Goal: Task Accomplishment & Management: Use online tool/utility

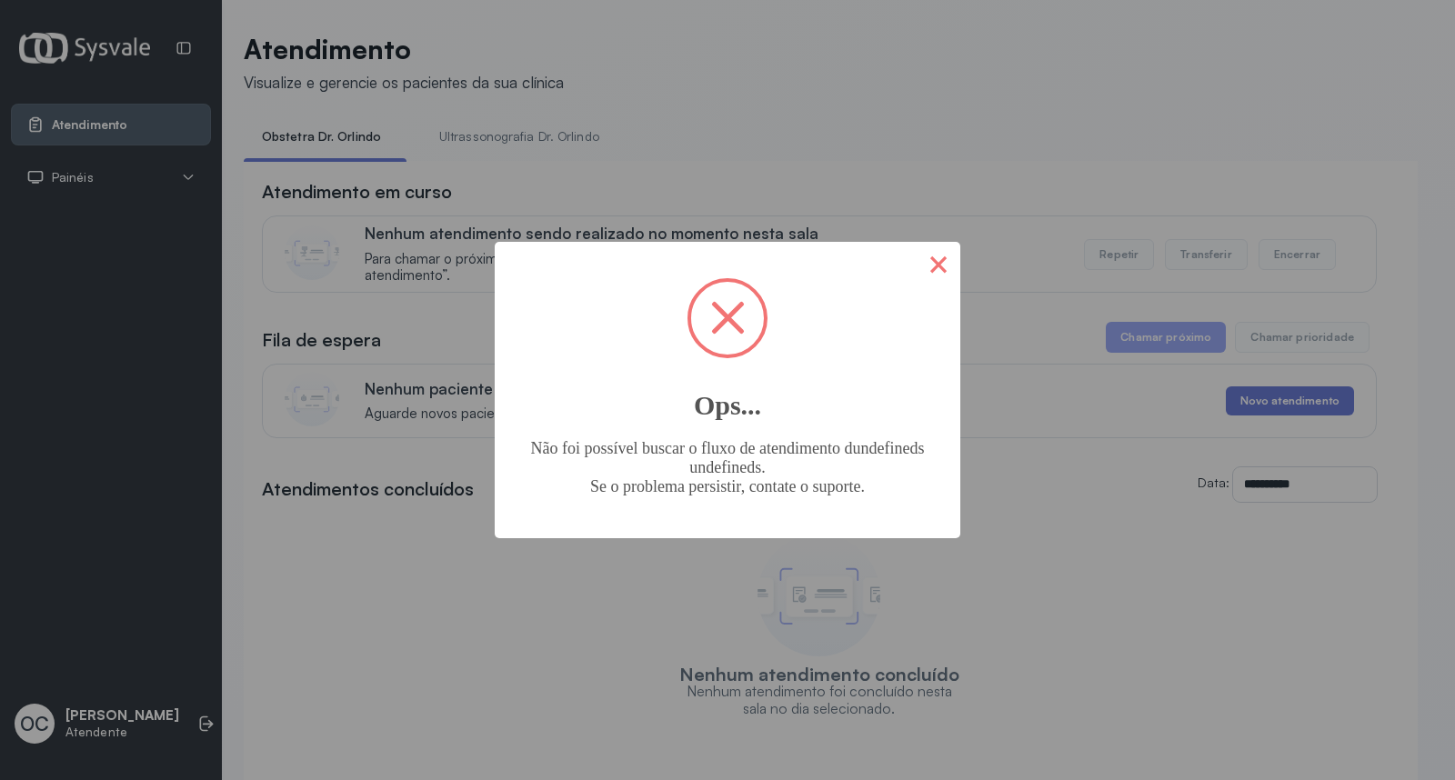
click at [931, 266] on button "×" at bounding box center [939, 264] width 44 height 44
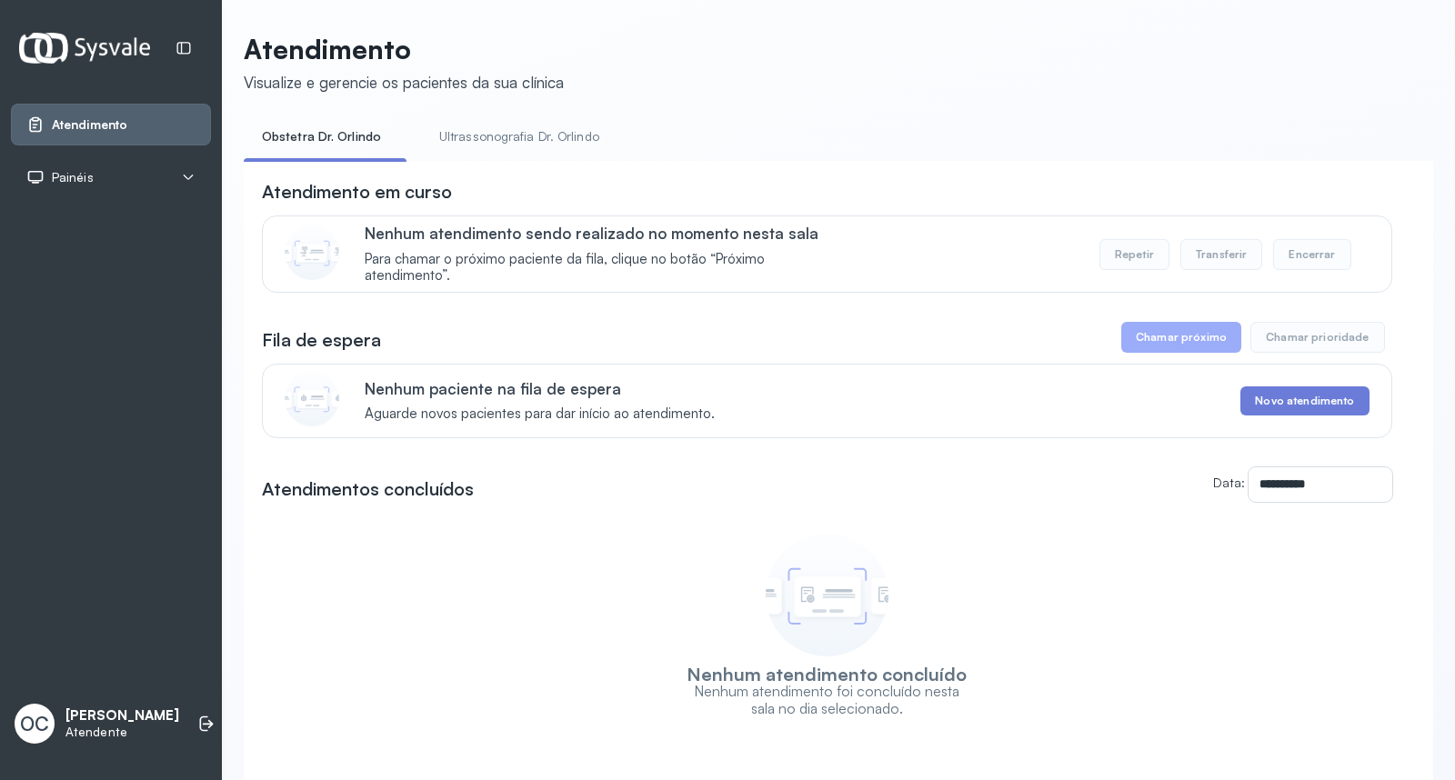
click at [1159, 353] on button "Chamar próximo" at bounding box center [1181, 337] width 120 height 31
click at [1159, 343] on button "Chamar próximo" at bounding box center [1181, 337] width 120 height 31
click at [1160, 343] on button "Chamar próximo" at bounding box center [1181, 337] width 120 height 31
click at [1161, 344] on button "Chamar próximo" at bounding box center [1181, 337] width 120 height 31
click at [1164, 346] on button "Chamar próximo" at bounding box center [1181, 337] width 120 height 31
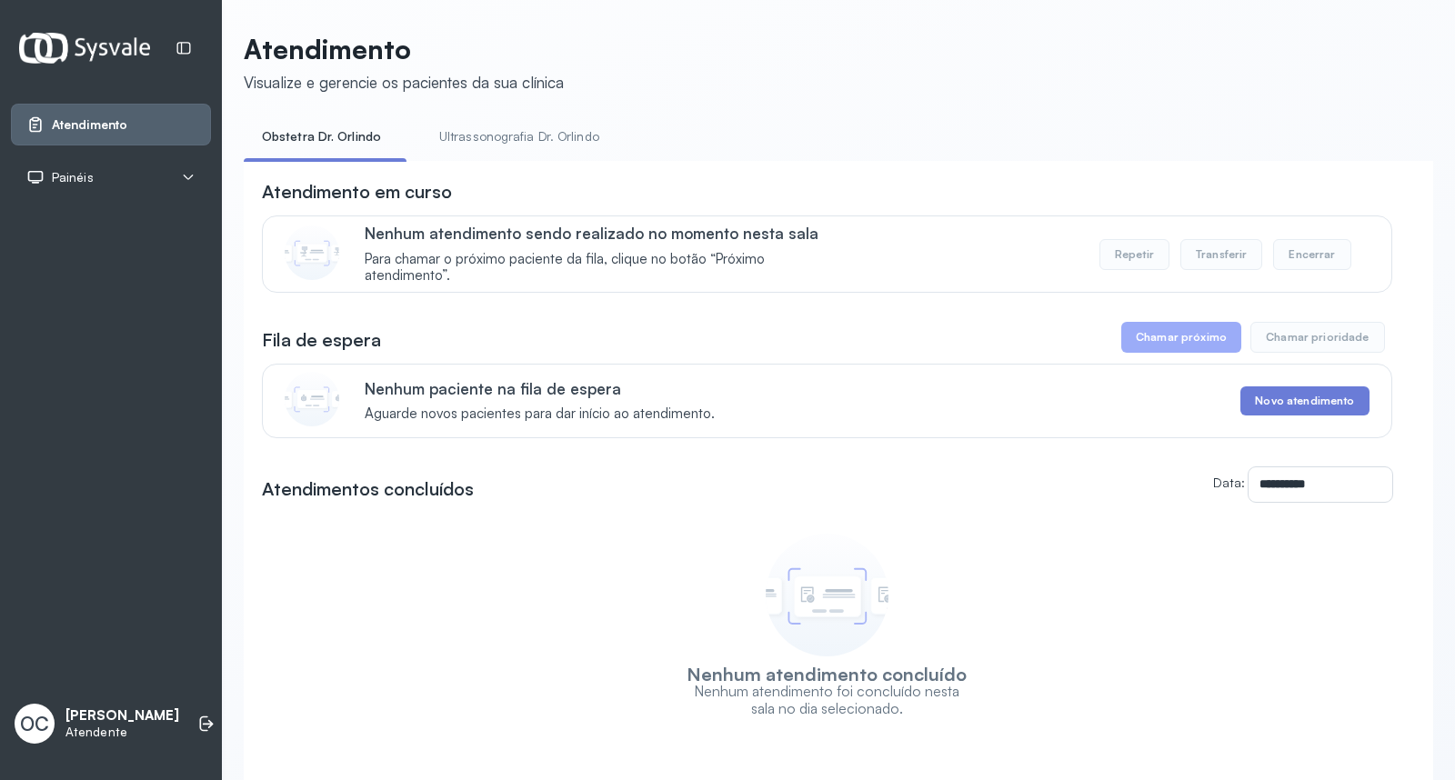
click at [1168, 347] on button "Chamar próximo" at bounding box center [1181, 337] width 120 height 31
click at [1169, 348] on button "Chamar próximo" at bounding box center [1181, 337] width 120 height 31
click at [1169, 349] on button "Chamar próximo" at bounding box center [1181, 337] width 120 height 31
click at [1171, 352] on button "Chamar próximo" at bounding box center [1181, 337] width 120 height 31
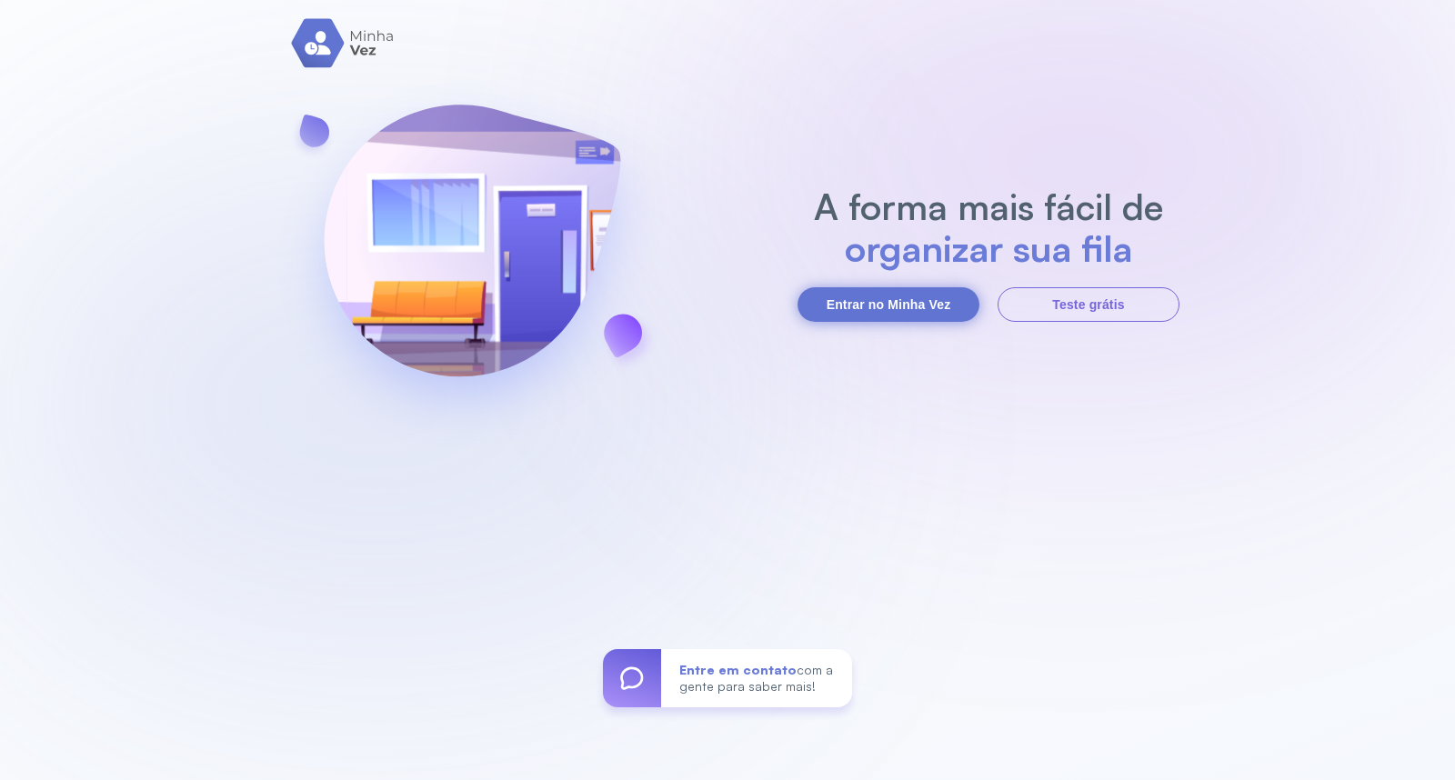
click at [882, 307] on button "Entrar no Minha Vez" at bounding box center [889, 304] width 182 height 35
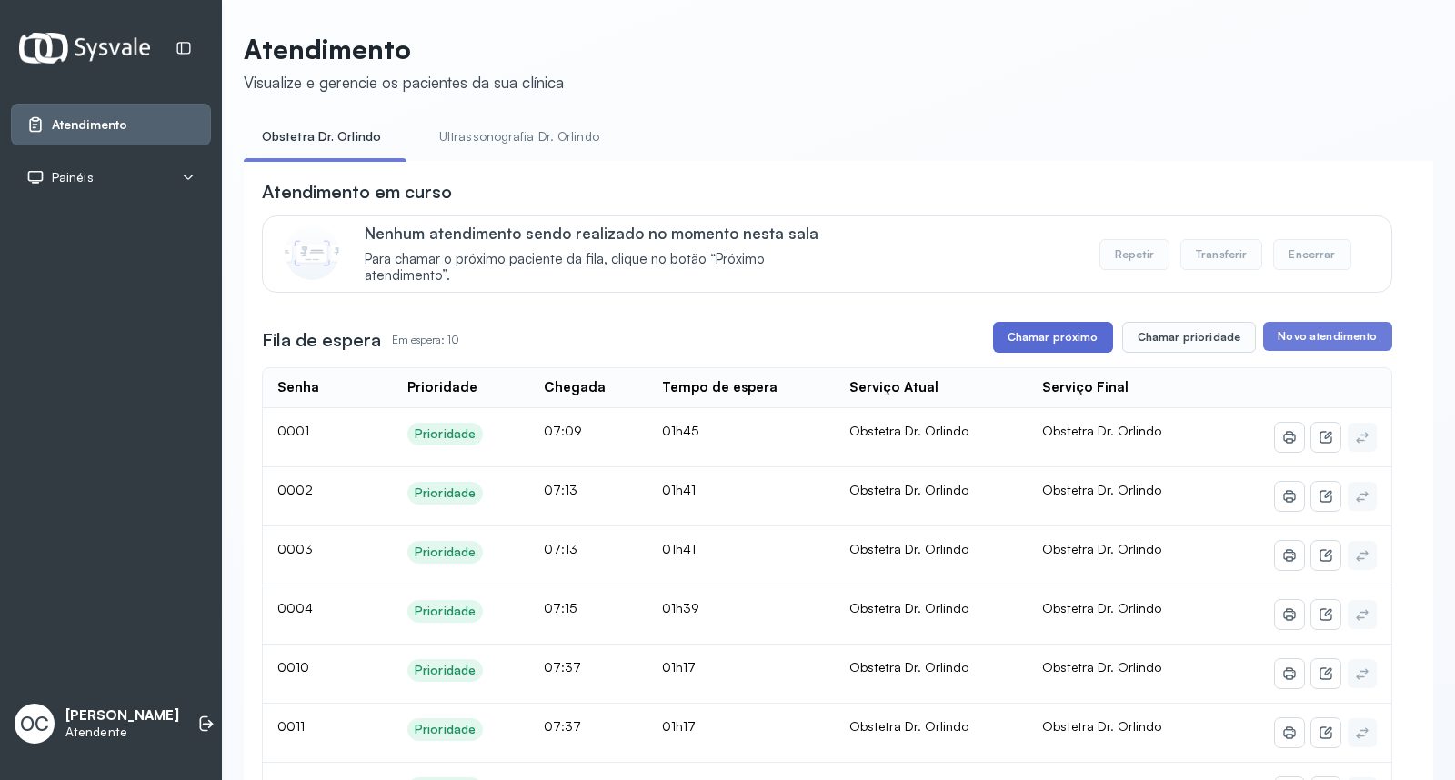
click at [1092, 336] on button "Chamar próximo" at bounding box center [1053, 337] width 120 height 31
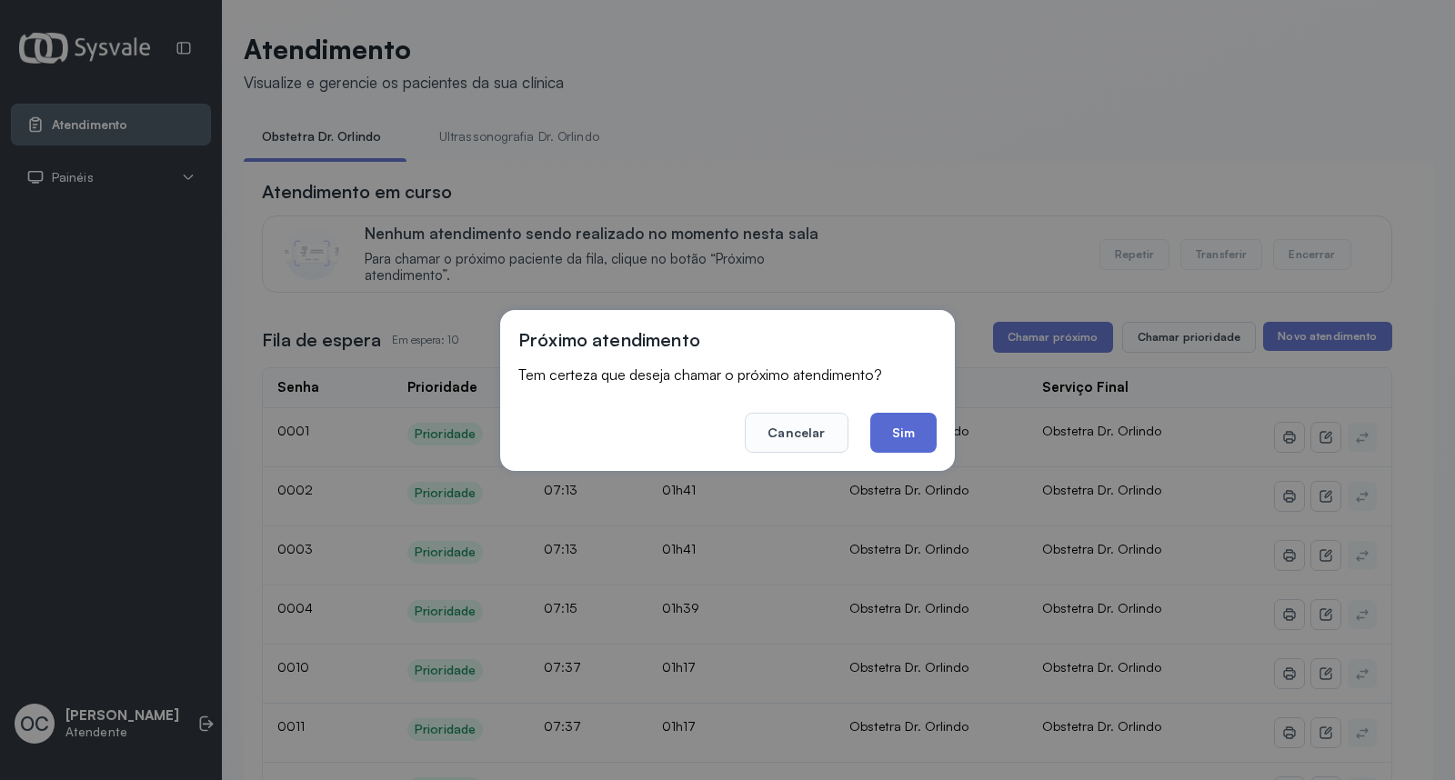
click at [893, 428] on button "Sim" at bounding box center [903, 433] width 66 height 40
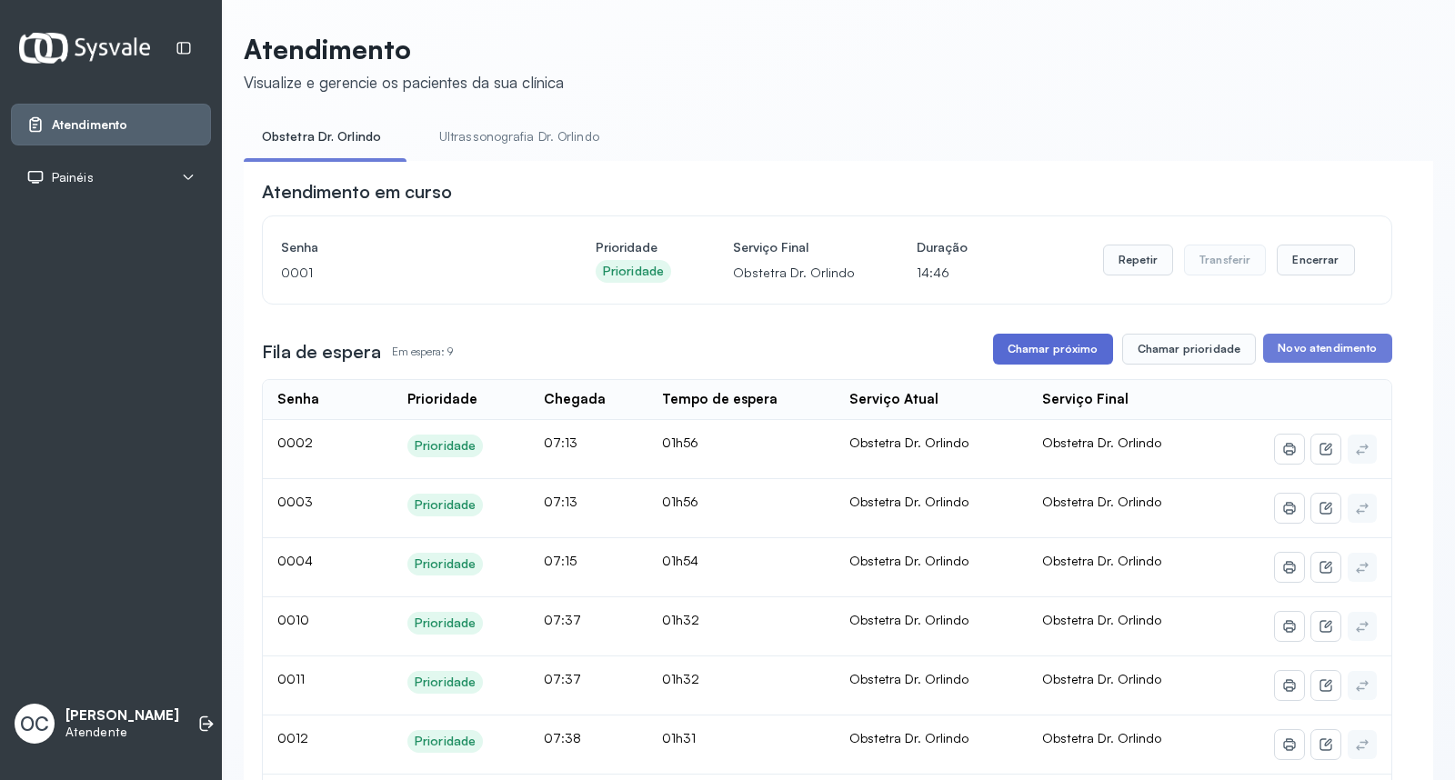
click at [1049, 347] on button "Chamar próximo" at bounding box center [1053, 349] width 120 height 31
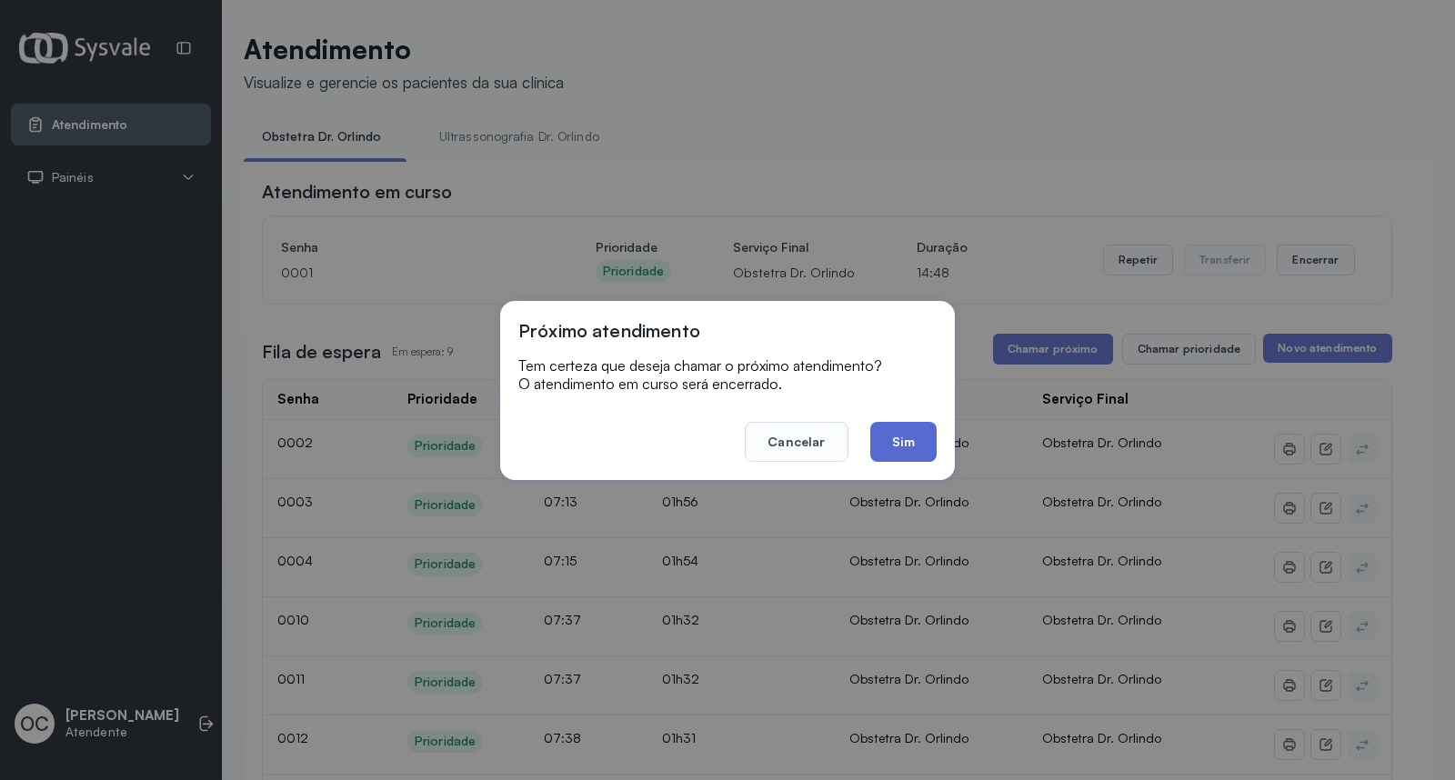
click at [910, 441] on button "Sim" at bounding box center [903, 442] width 66 height 40
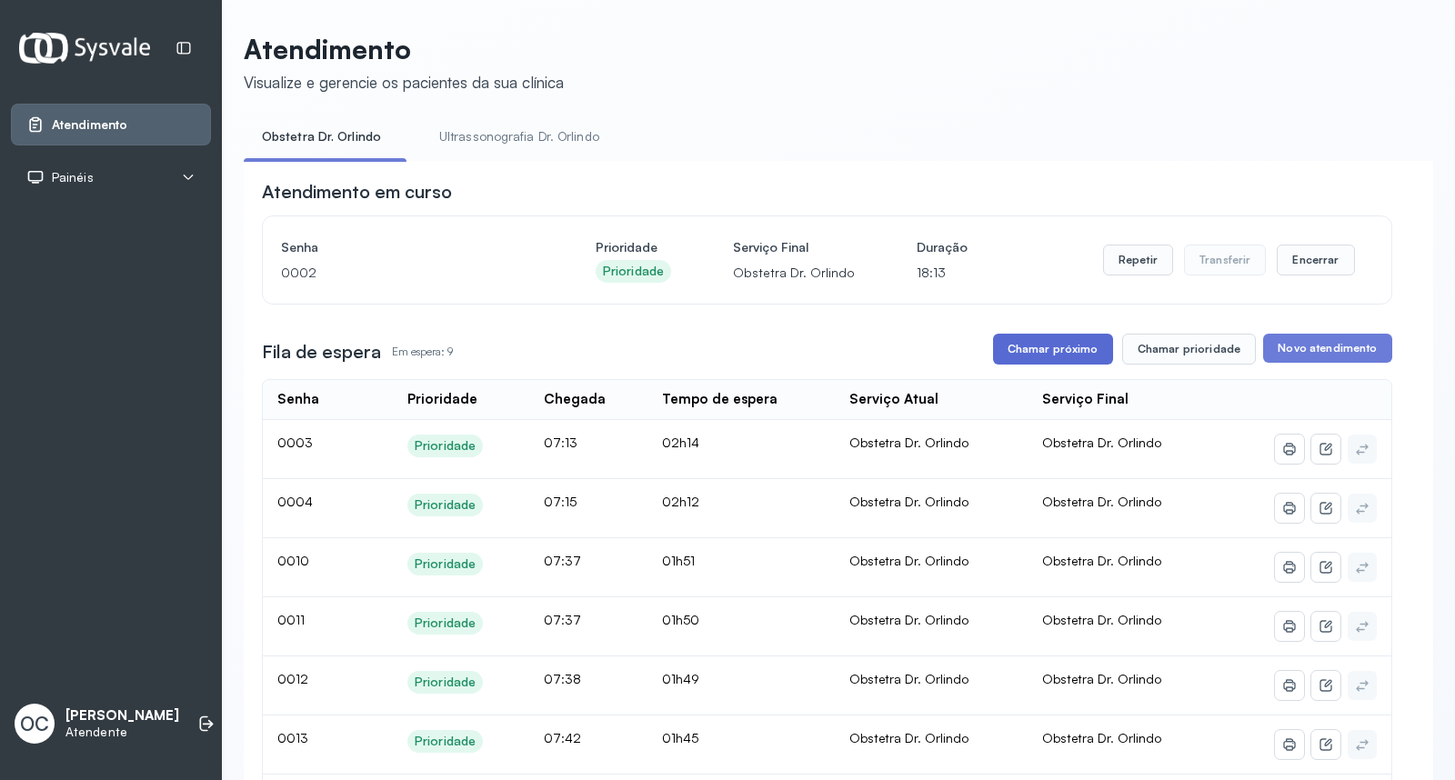
click at [1039, 356] on button "Chamar próximo" at bounding box center [1053, 349] width 120 height 31
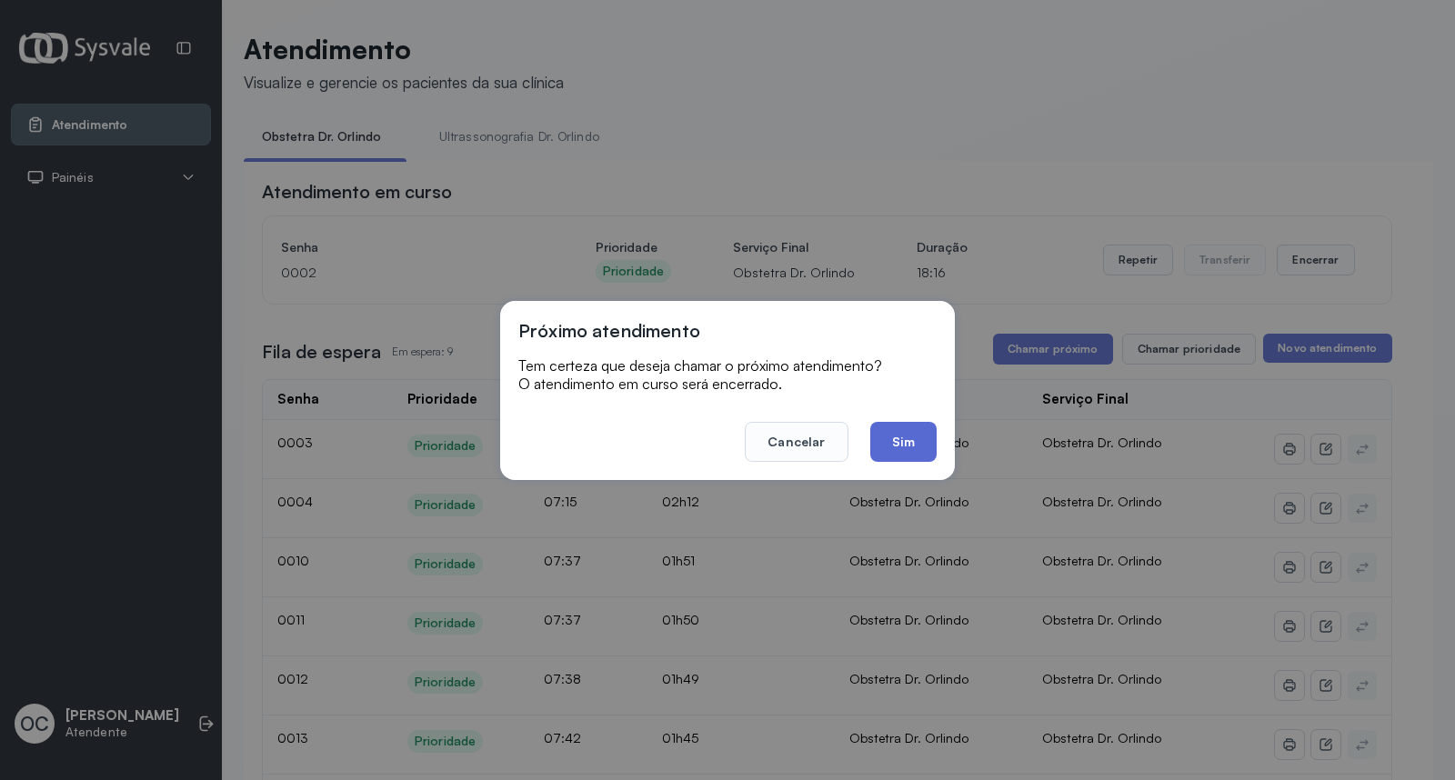
click at [897, 441] on button "Sim" at bounding box center [903, 442] width 66 height 40
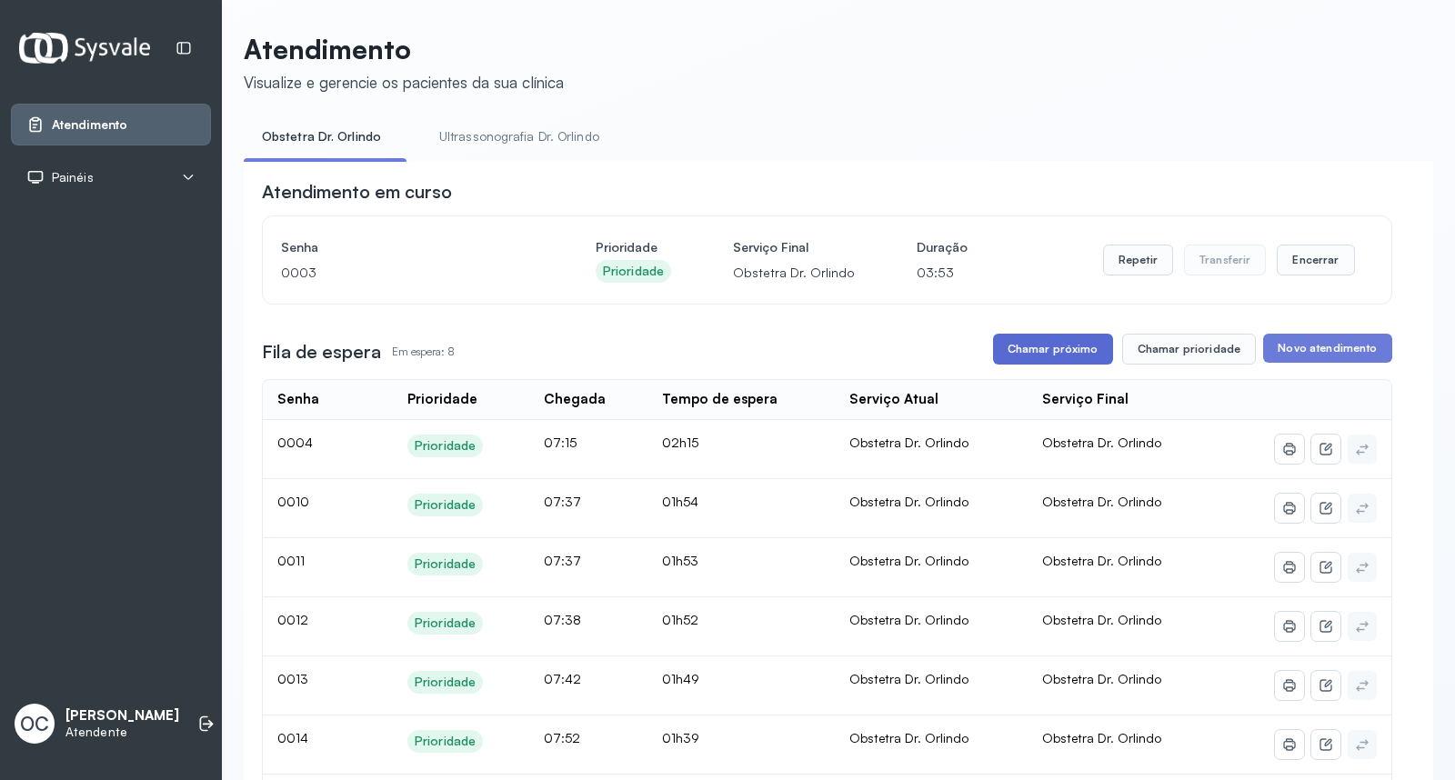
click at [1050, 352] on button "Chamar próximo" at bounding box center [1053, 349] width 120 height 31
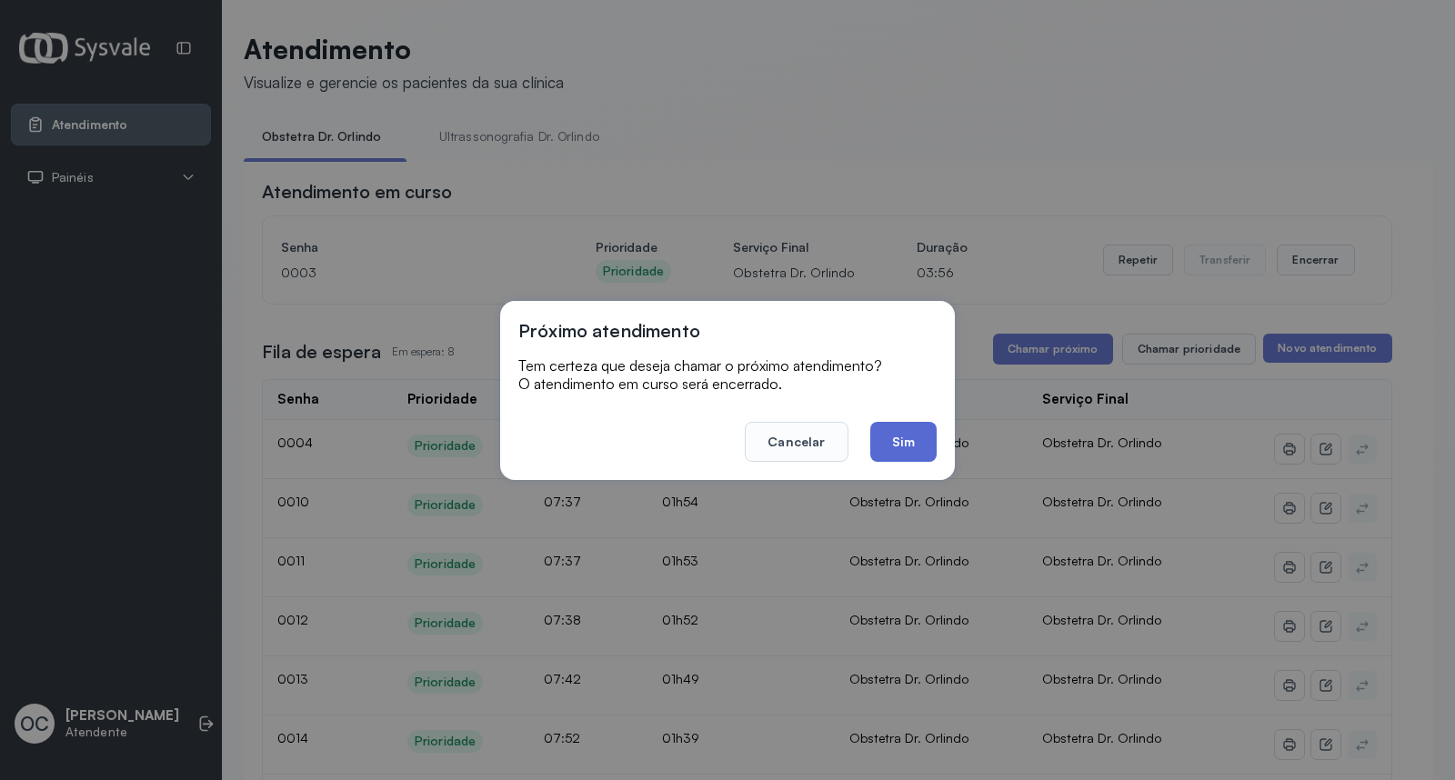
click at [901, 443] on button "Sim" at bounding box center [903, 442] width 66 height 40
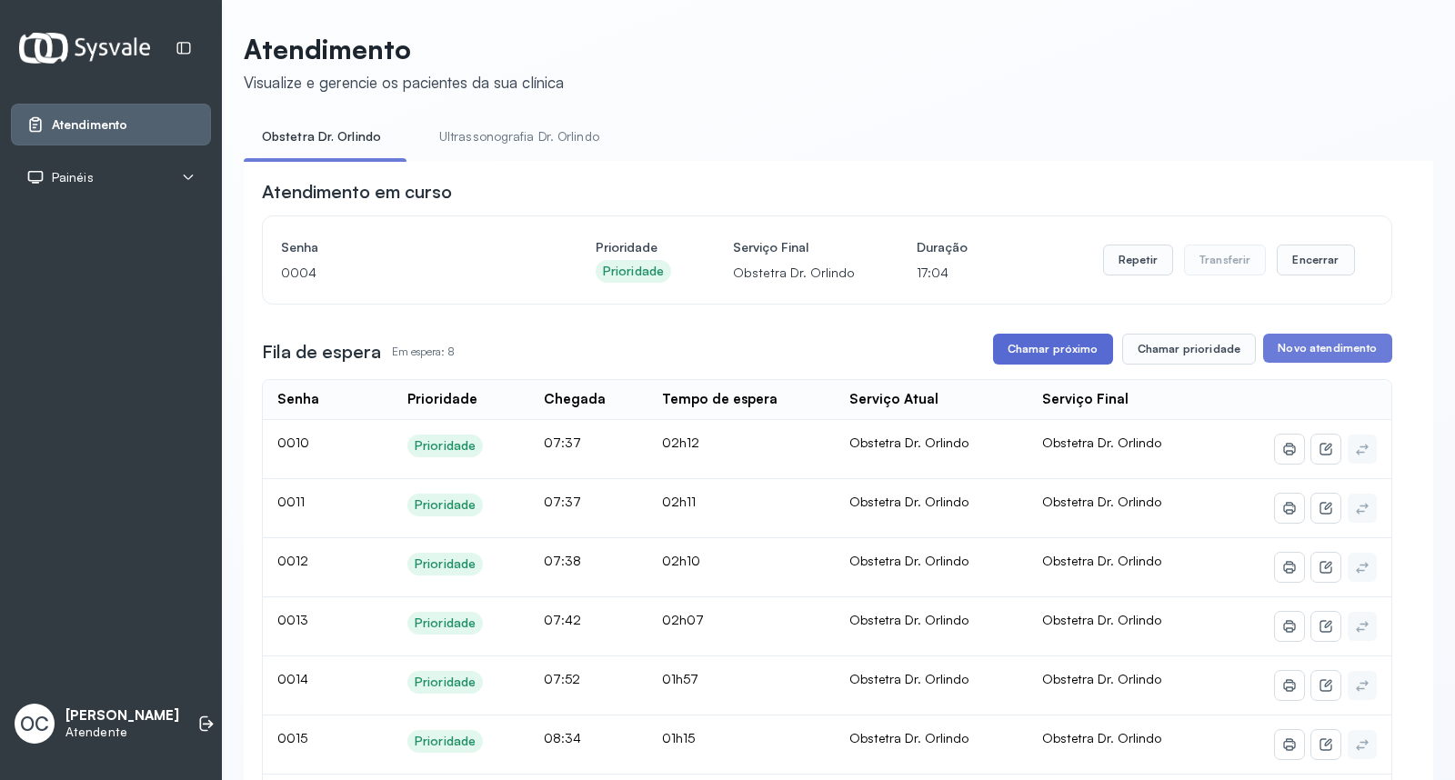
click at [1046, 348] on button "Chamar próximo" at bounding box center [1053, 349] width 120 height 31
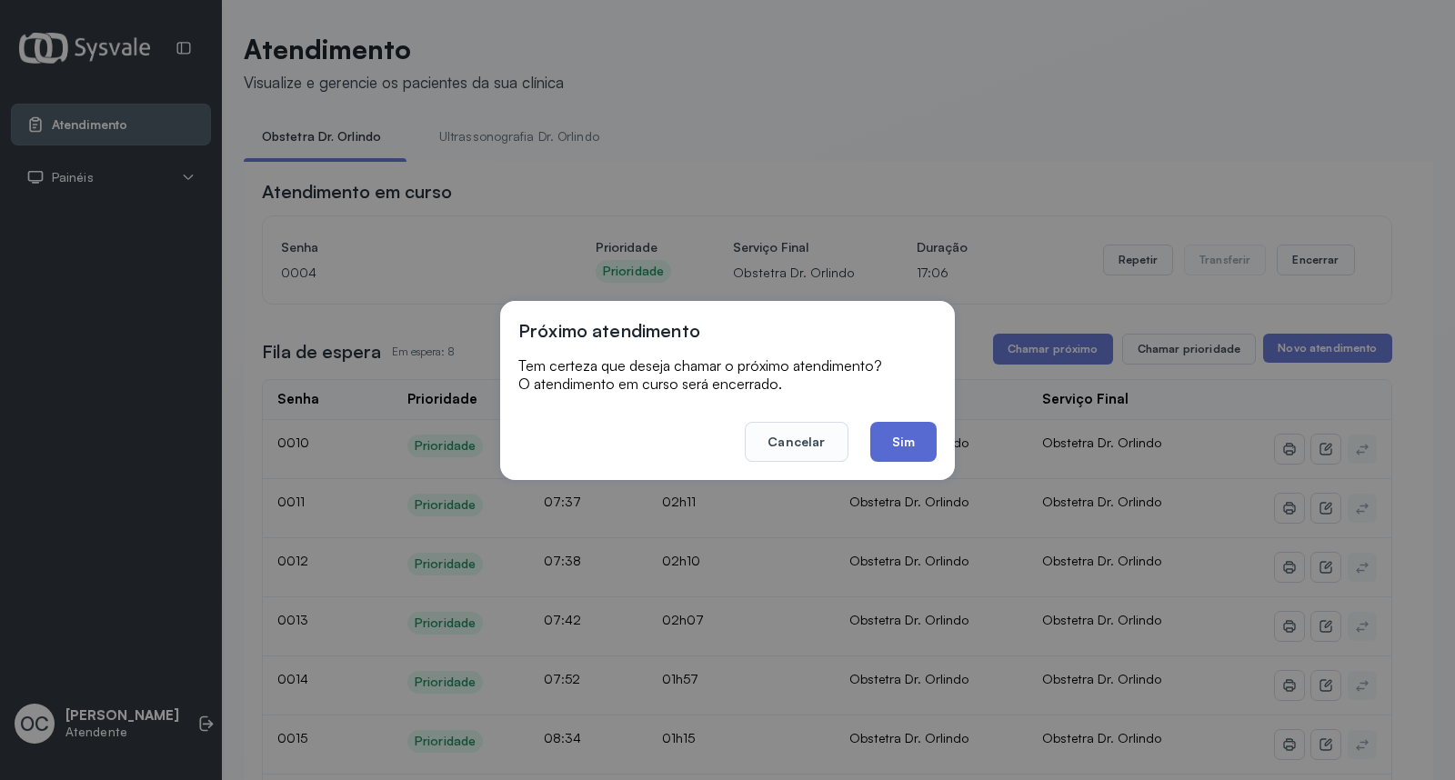
click at [916, 431] on button "Sim" at bounding box center [903, 442] width 66 height 40
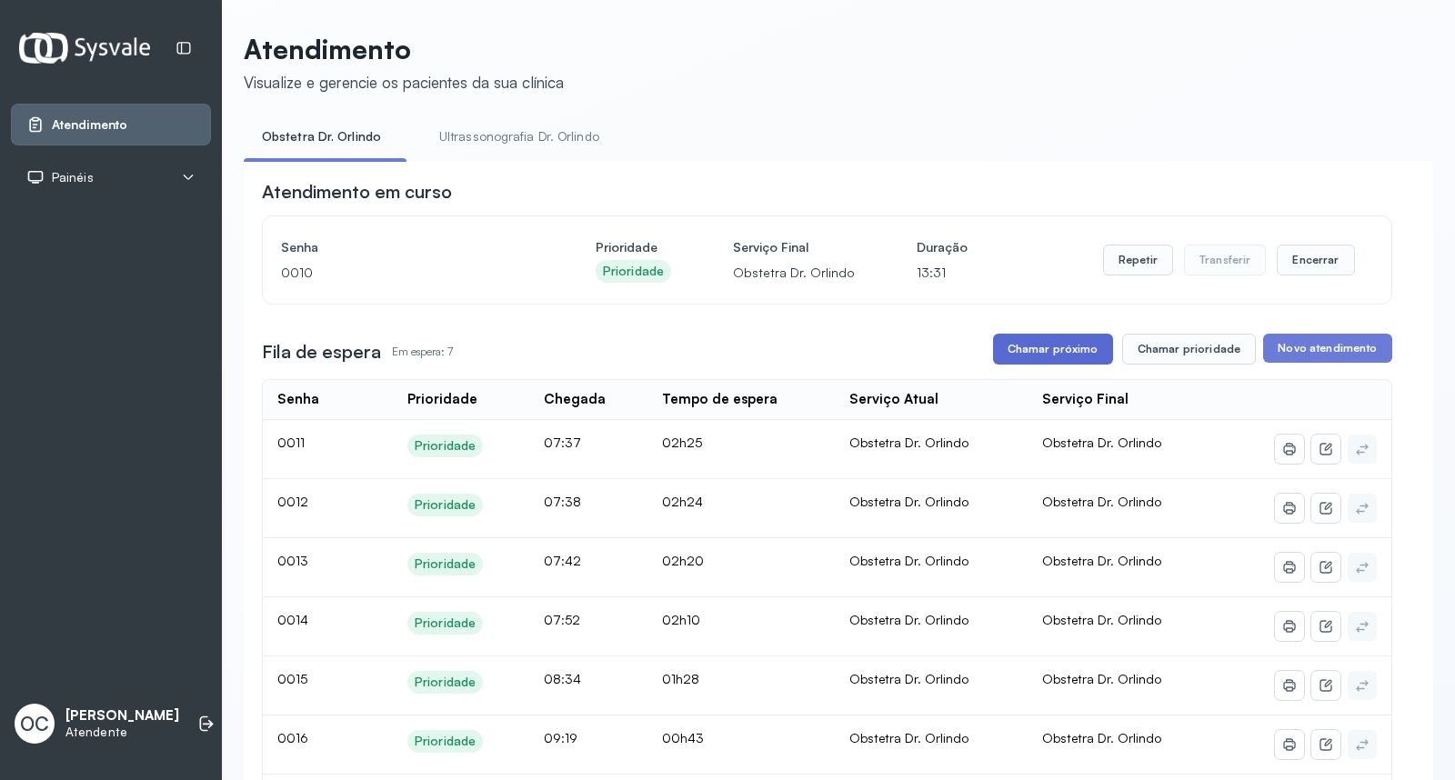
click at [1033, 349] on button "Chamar próximo" at bounding box center [1053, 349] width 120 height 31
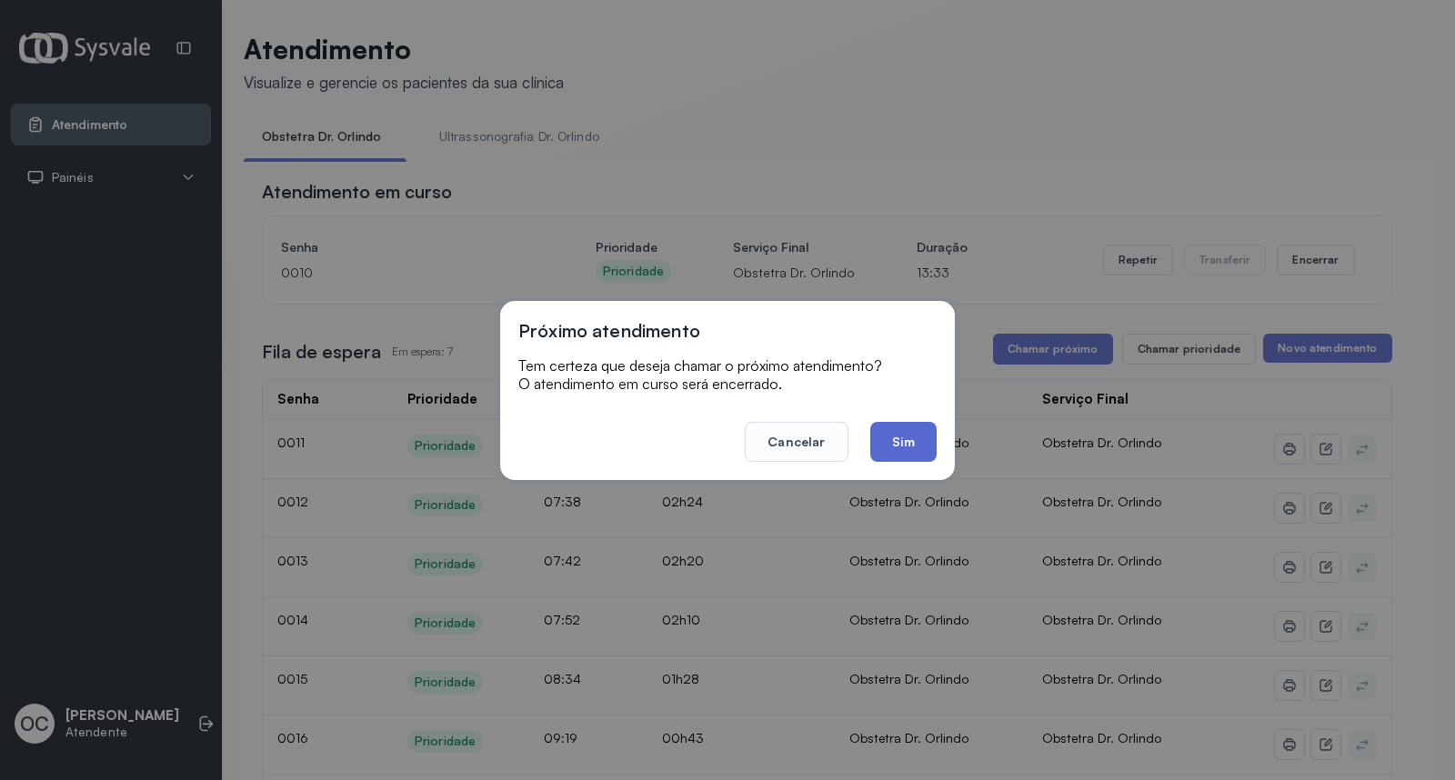
click at [907, 450] on button "Sim" at bounding box center [903, 442] width 66 height 40
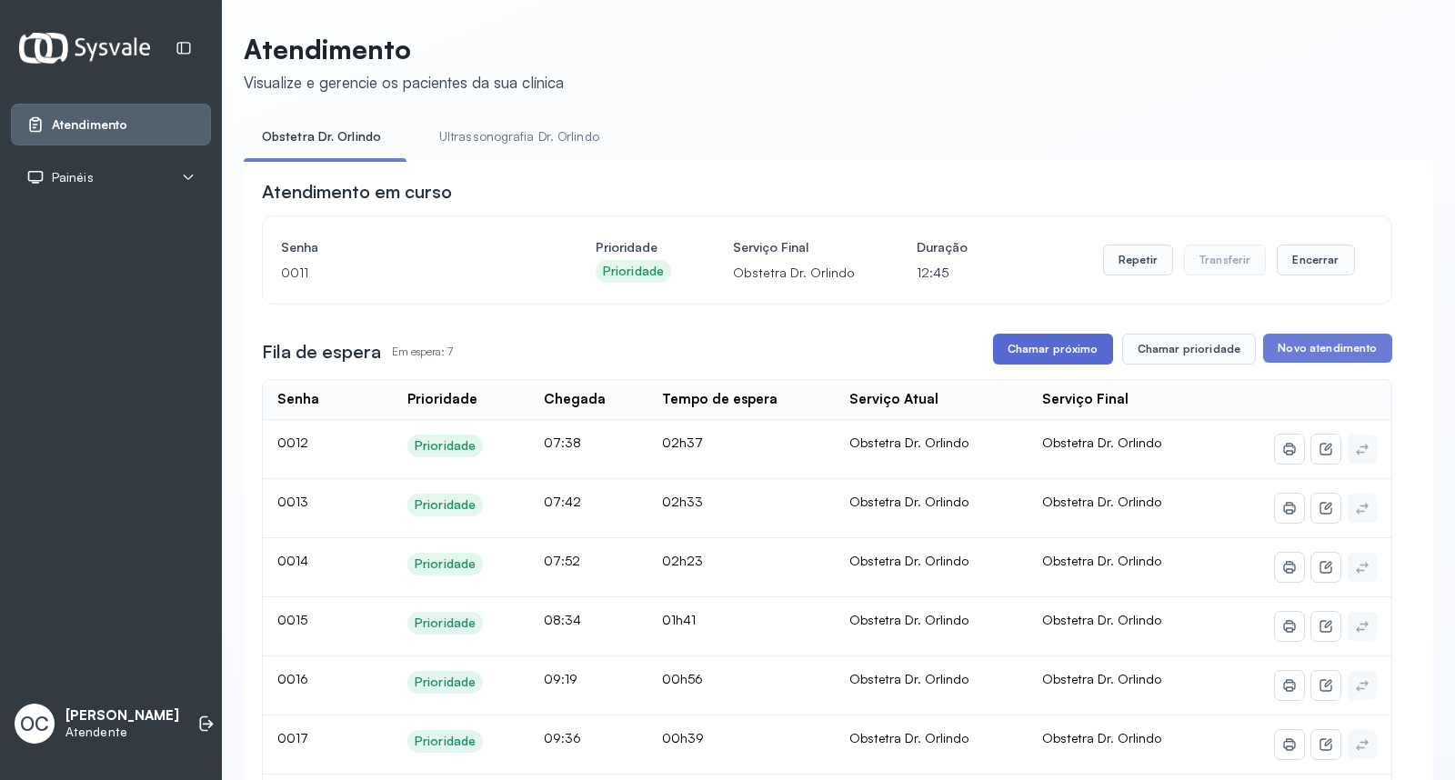
click at [1042, 361] on button "Chamar próximo" at bounding box center [1053, 349] width 120 height 31
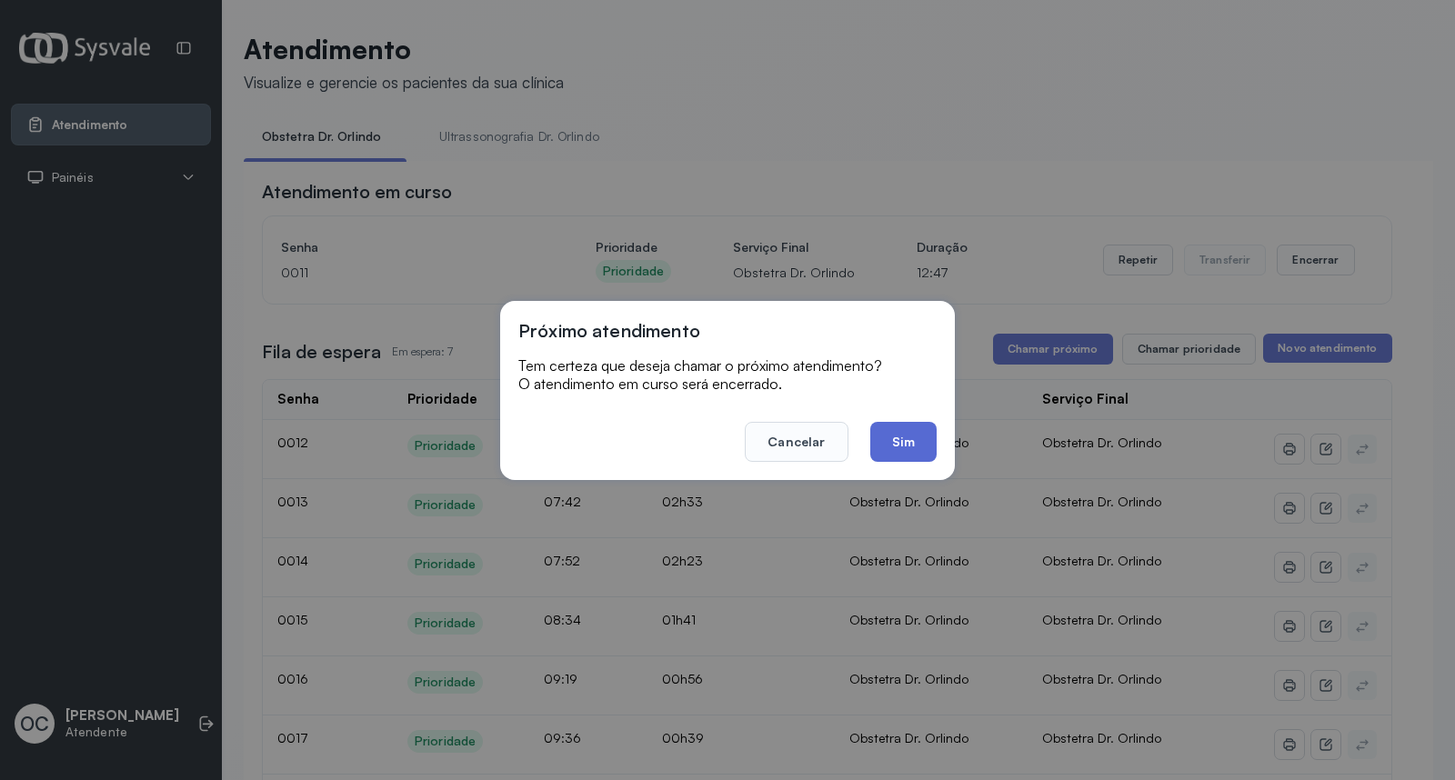
click at [909, 451] on button "Sim" at bounding box center [903, 442] width 66 height 40
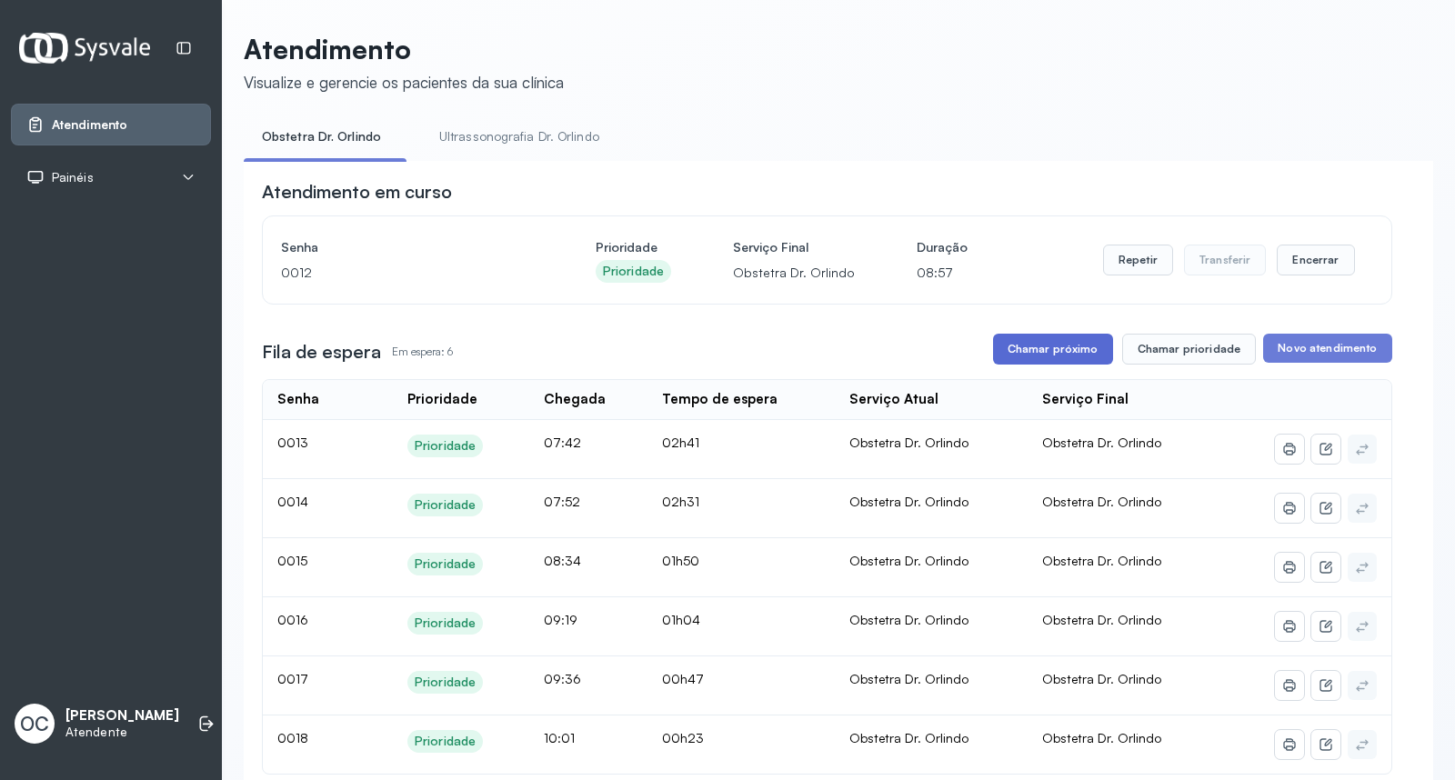
click at [1022, 356] on button "Chamar próximo" at bounding box center [1053, 349] width 120 height 31
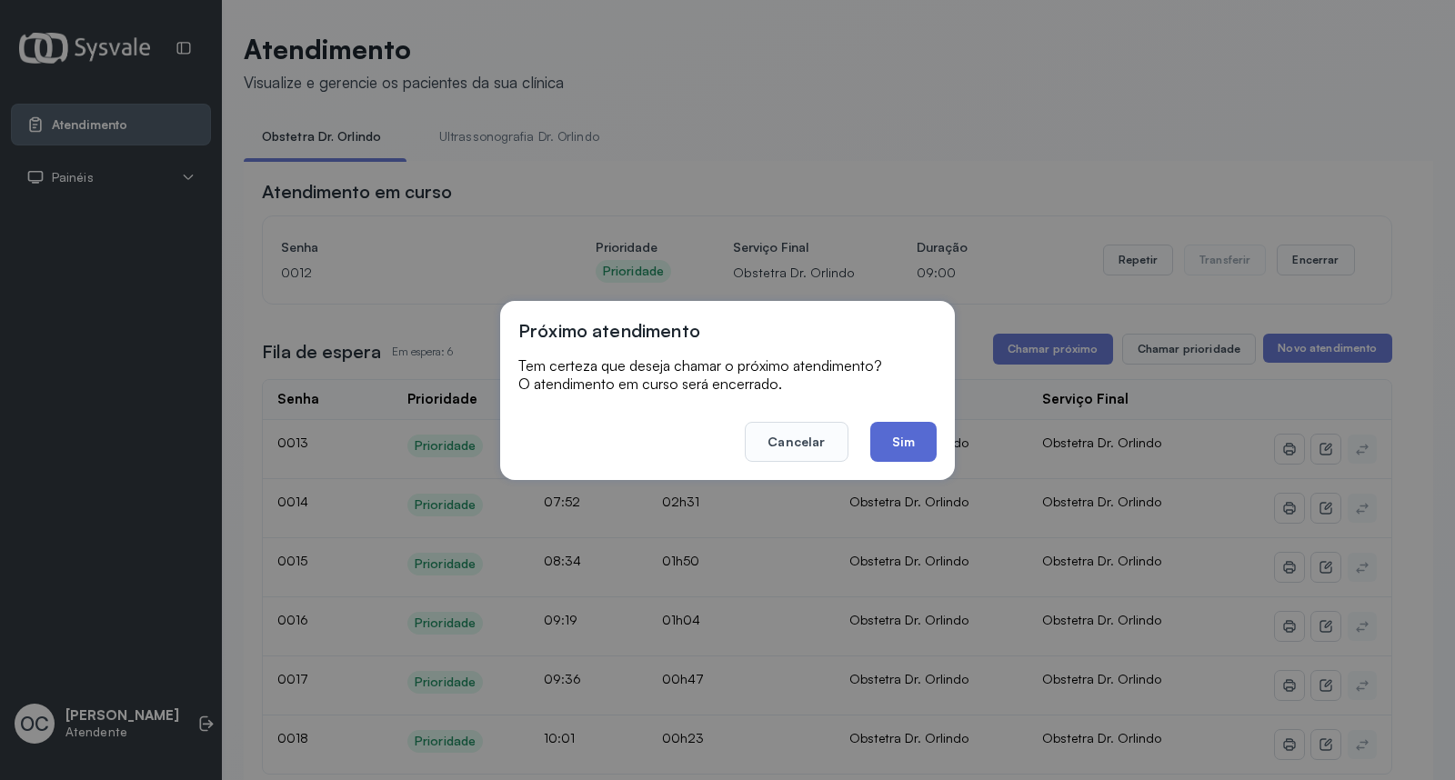
click at [914, 455] on button "Sim" at bounding box center [903, 442] width 66 height 40
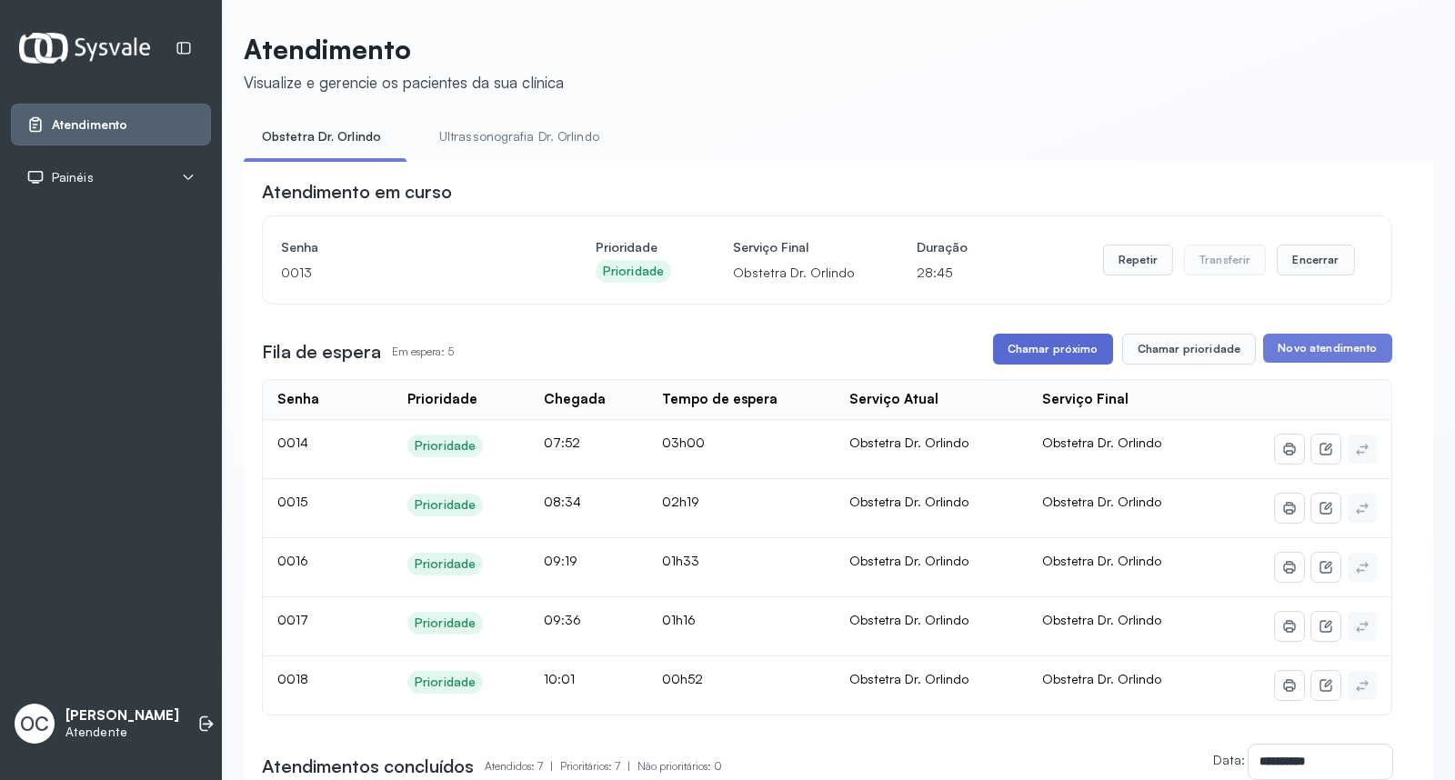
click at [1050, 356] on button "Chamar próximo" at bounding box center [1053, 349] width 120 height 31
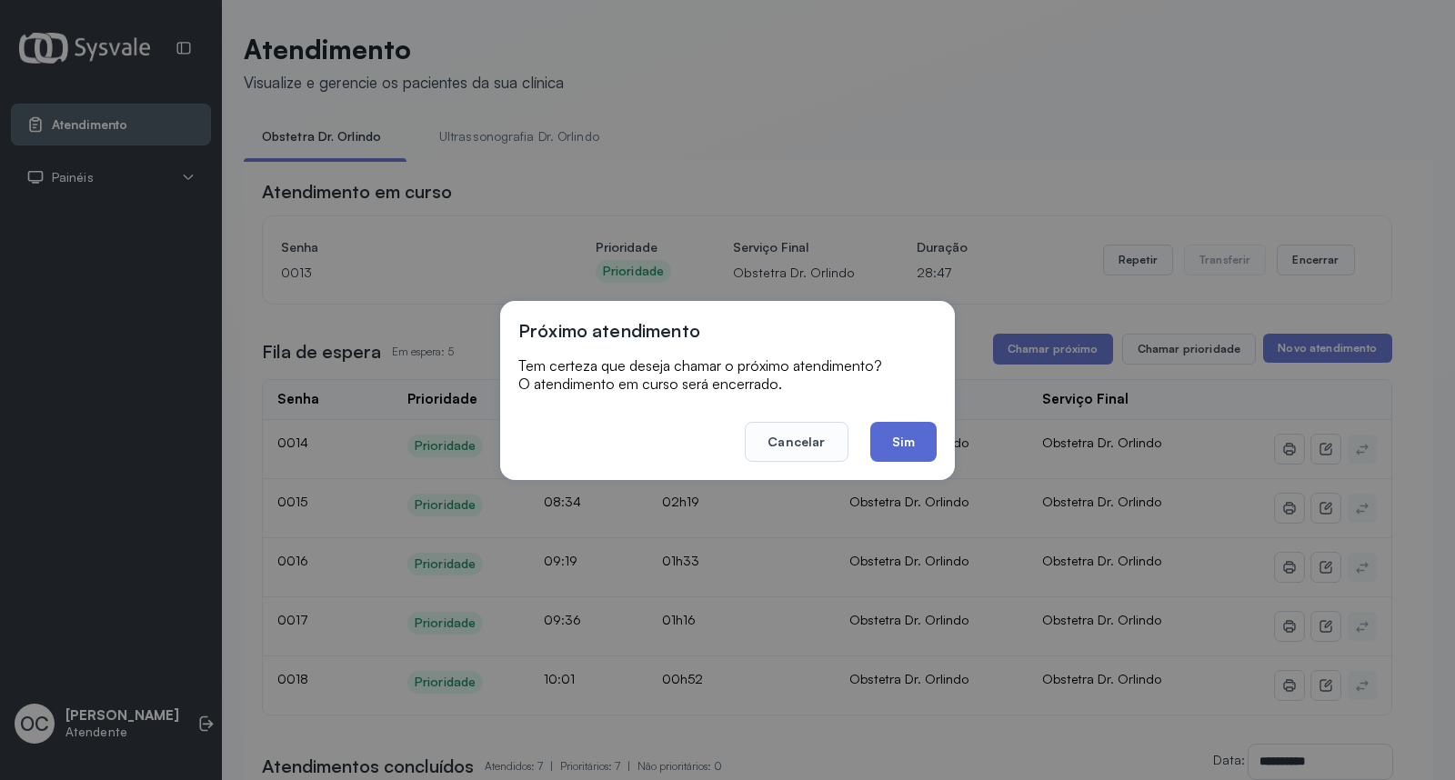
click at [888, 435] on button "Sim" at bounding box center [903, 442] width 66 height 40
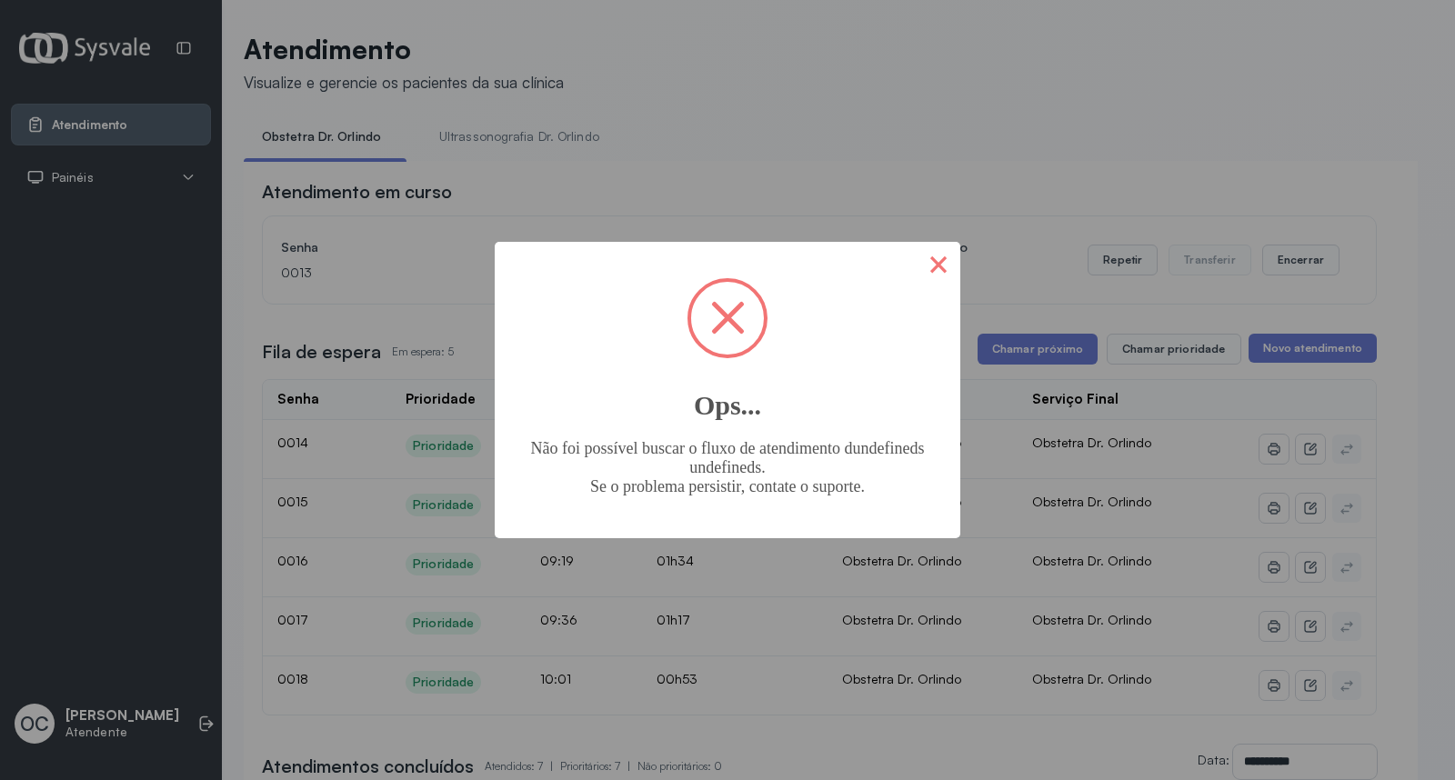
click at [929, 266] on button "×" at bounding box center [939, 264] width 44 height 44
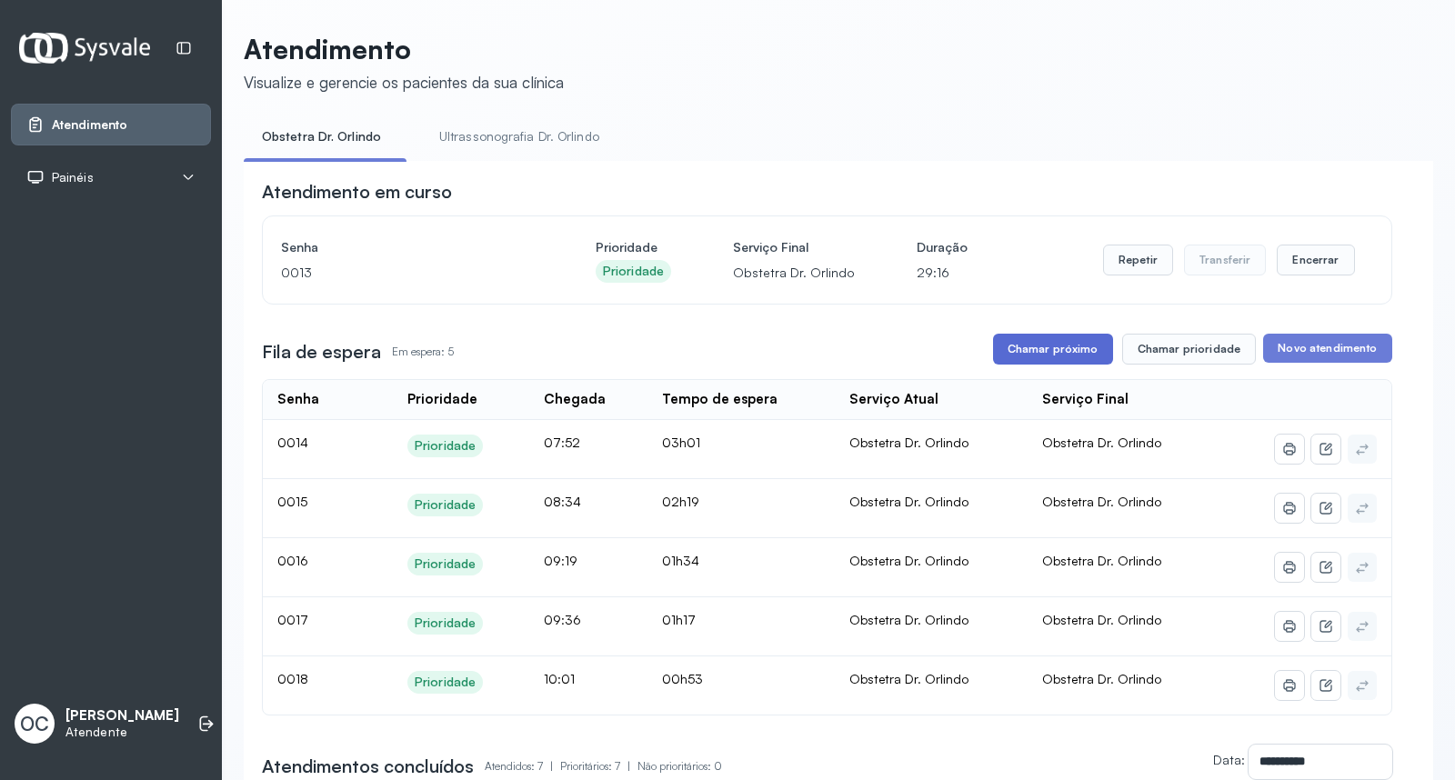
click at [1042, 356] on button "Chamar próximo" at bounding box center [1053, 349] width 120 height 31
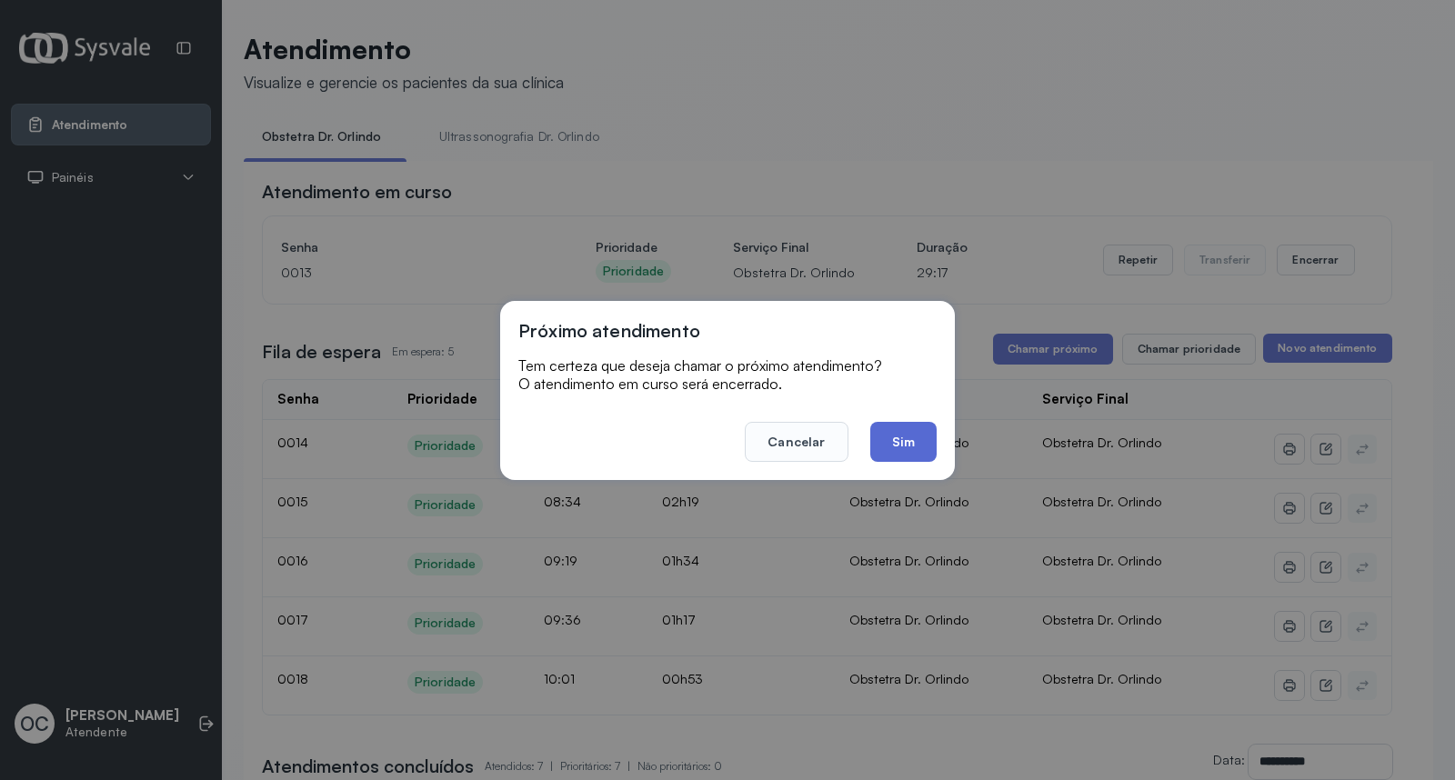
click at [893, 439] on button "Sim" at bounding box center [903, 442] width 66 height 40
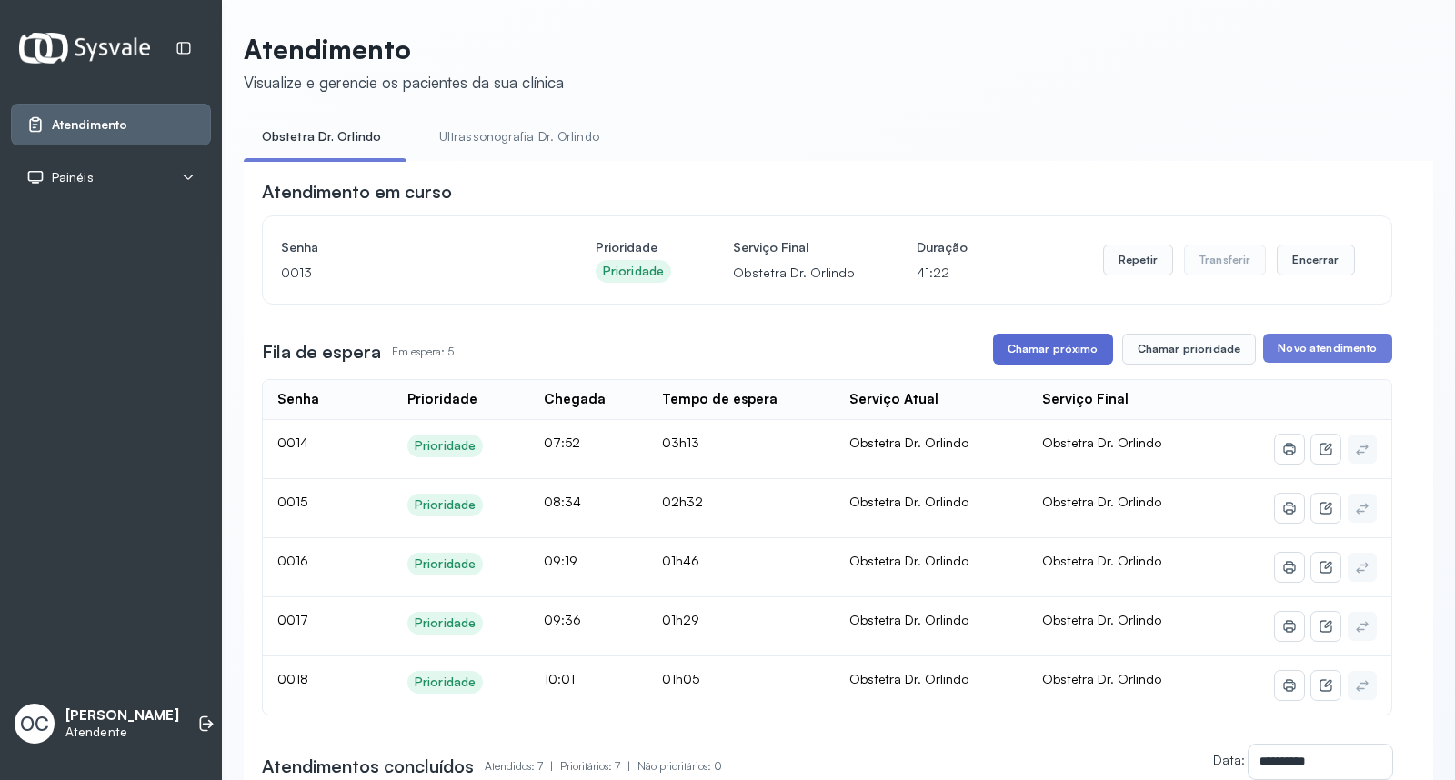
click at [1079, 351] on button "Chamar próximo" at bounding box center [1053, 349] width 120 height 31
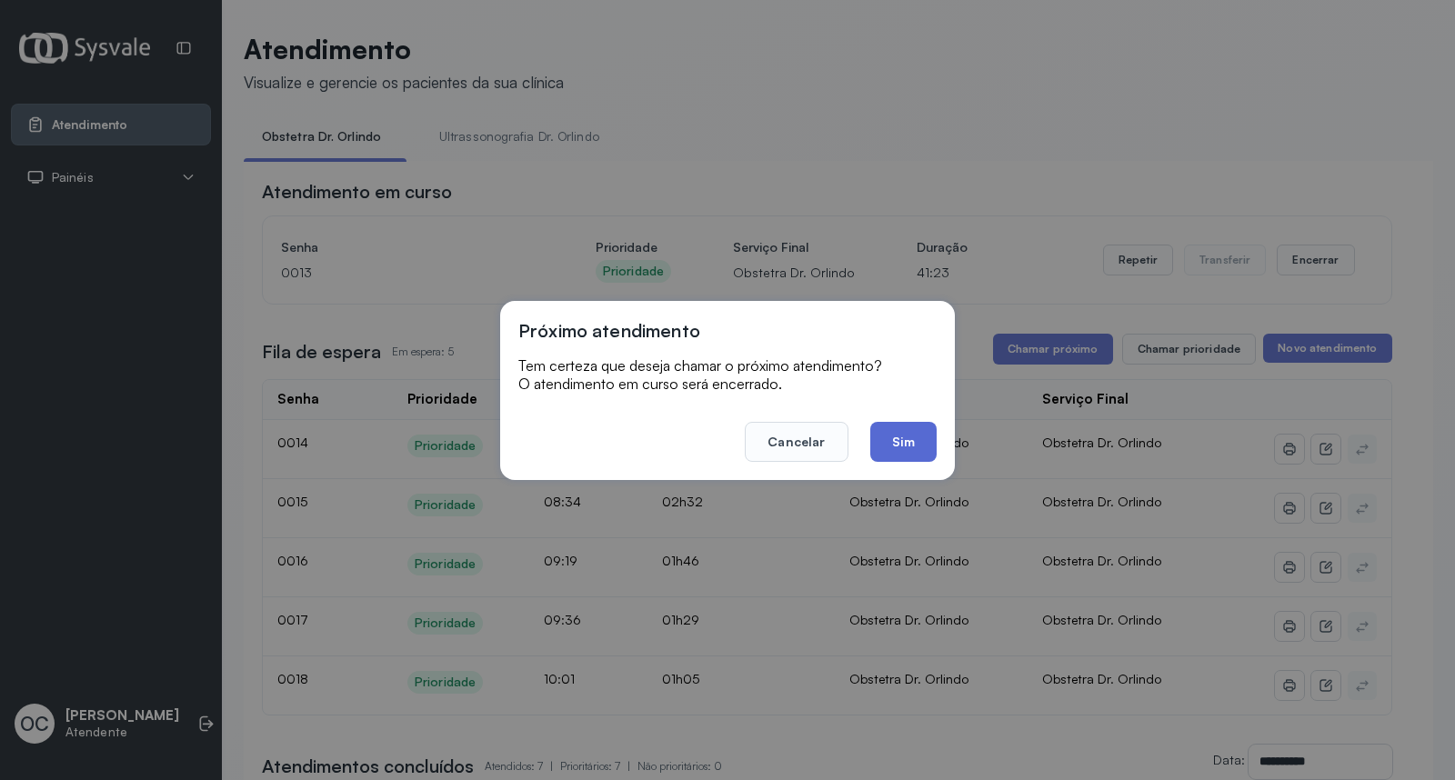
click at [910, 430] on button "Sim" at bounding box center [903, 442] width 66 height 40
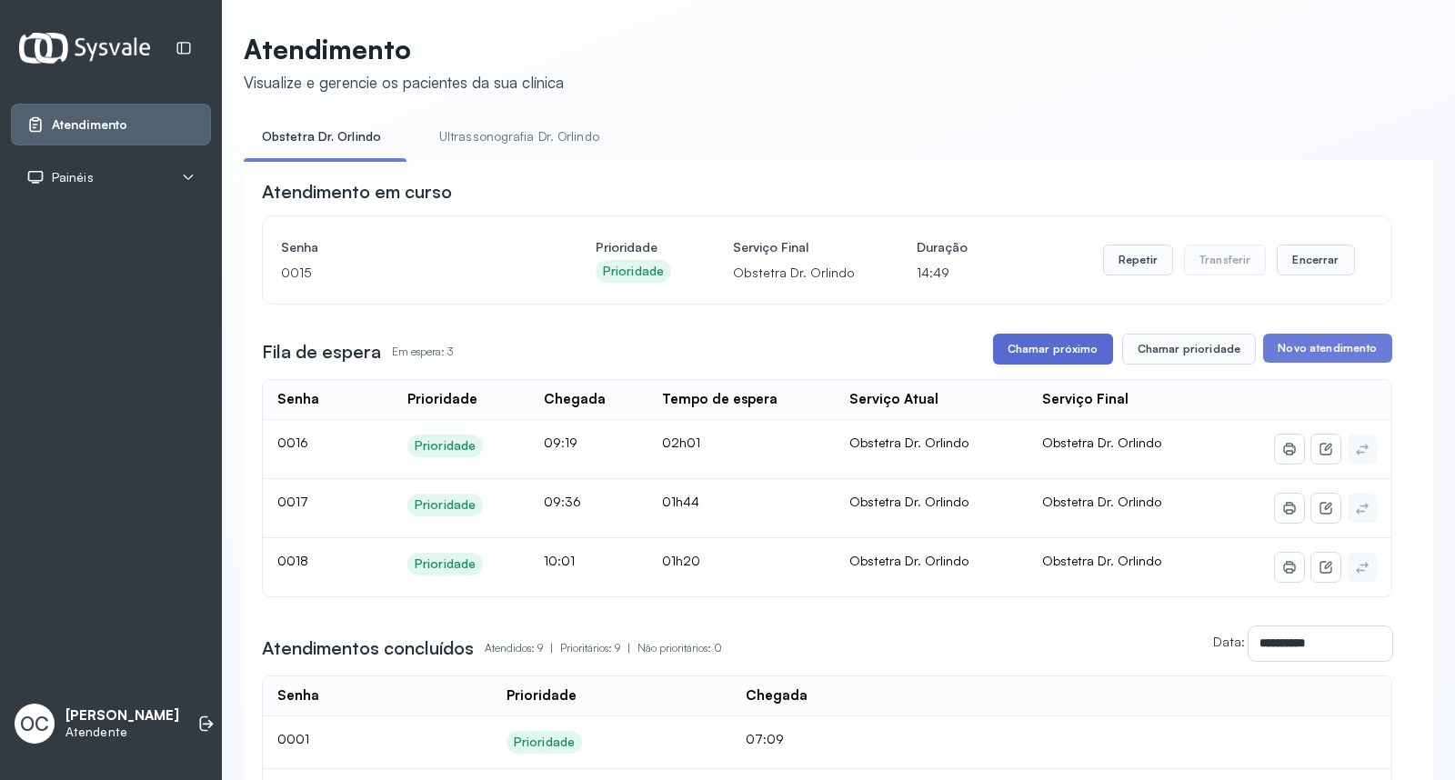
click at [1032, 356] on button "Chamar próximo" at bounding box center [1053, 349] width 120 height 31
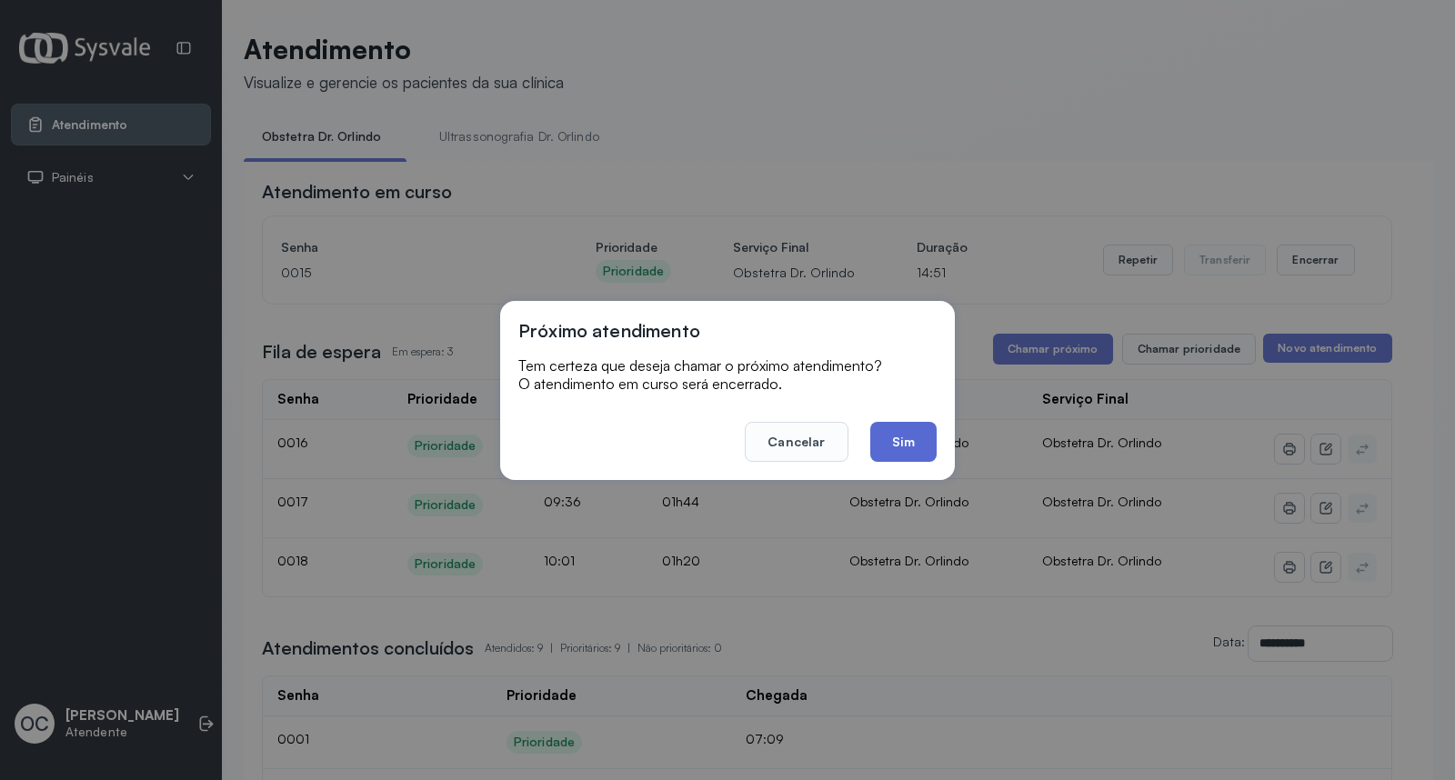
click at [893, 441] on button "Sim" at bounding box center [903, 442] width 66 height 40
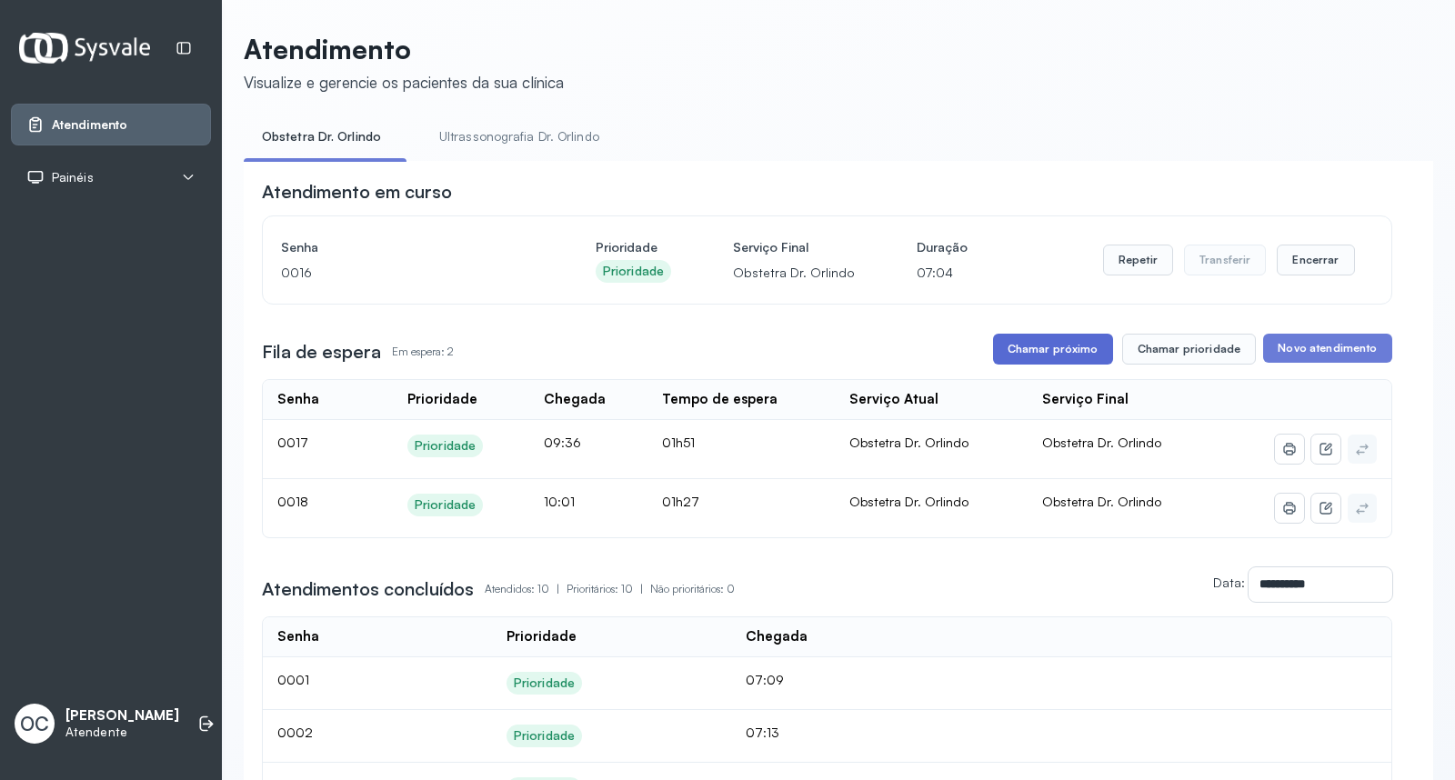
click at [1033, 357] on button "Chamar próximo" at bounding box center [1053, 349] width 120 height 31
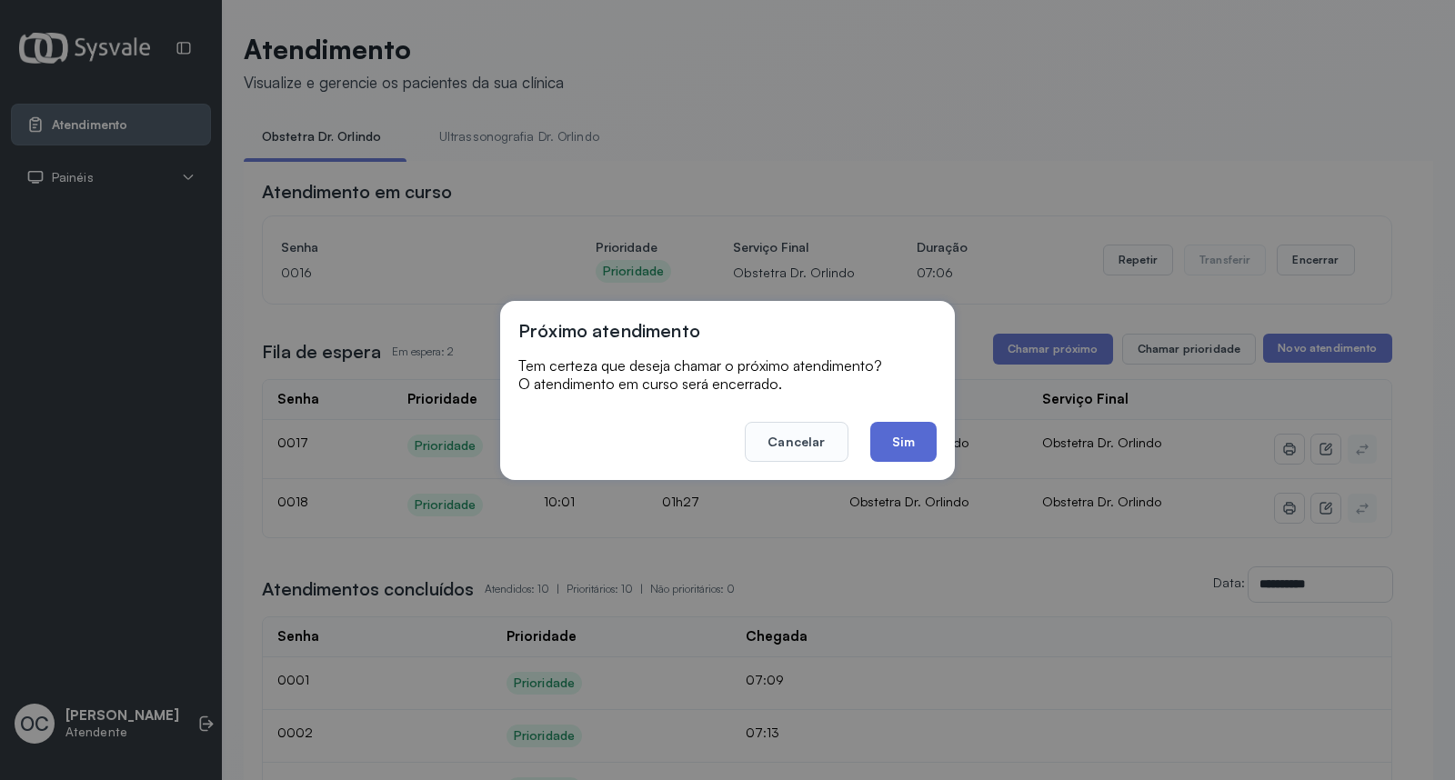
click at [893, 444] on button "Sim" at bounding box center [903, 442] width 66 height 40
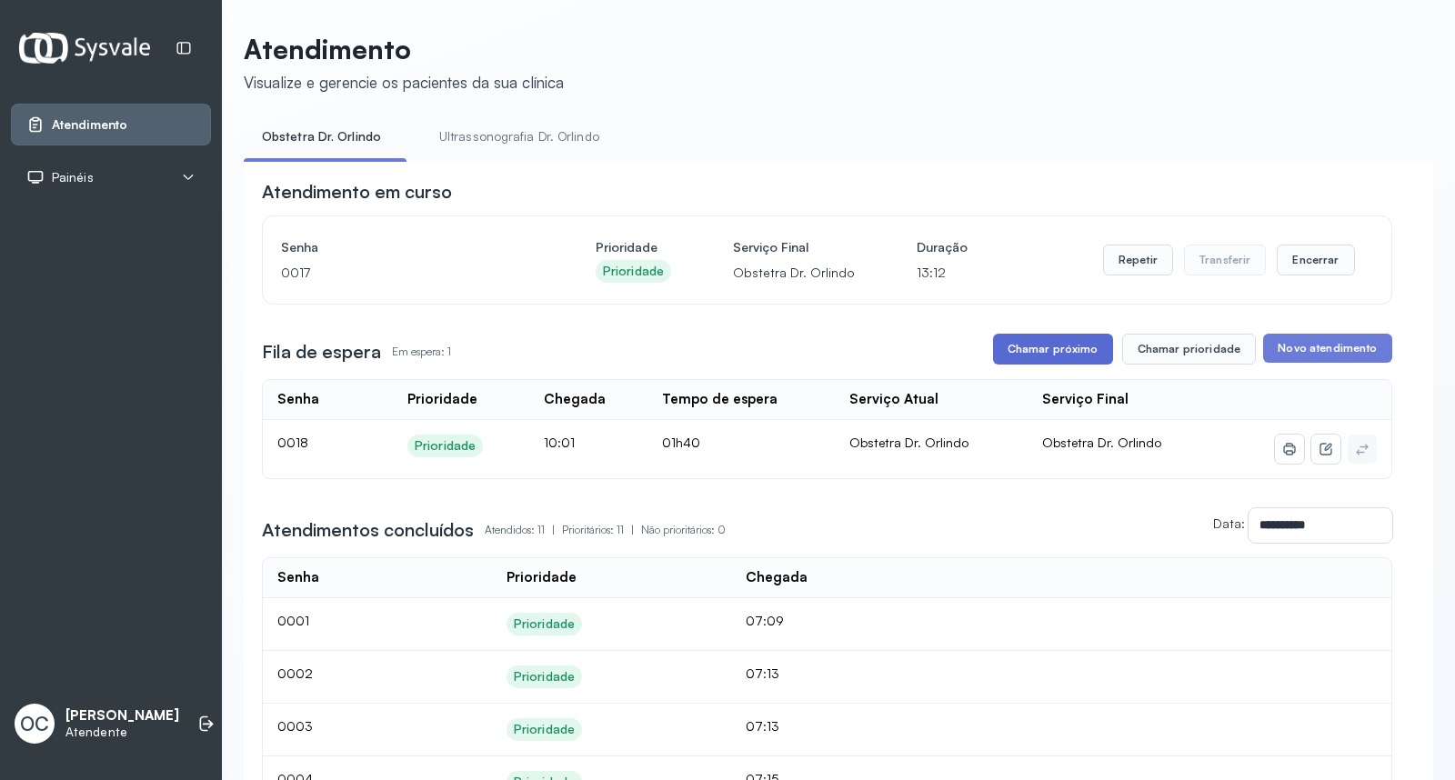
click at [1030, 347] on button "Chamar próximo" at bounding box center [1053, 349] width 120 height 31
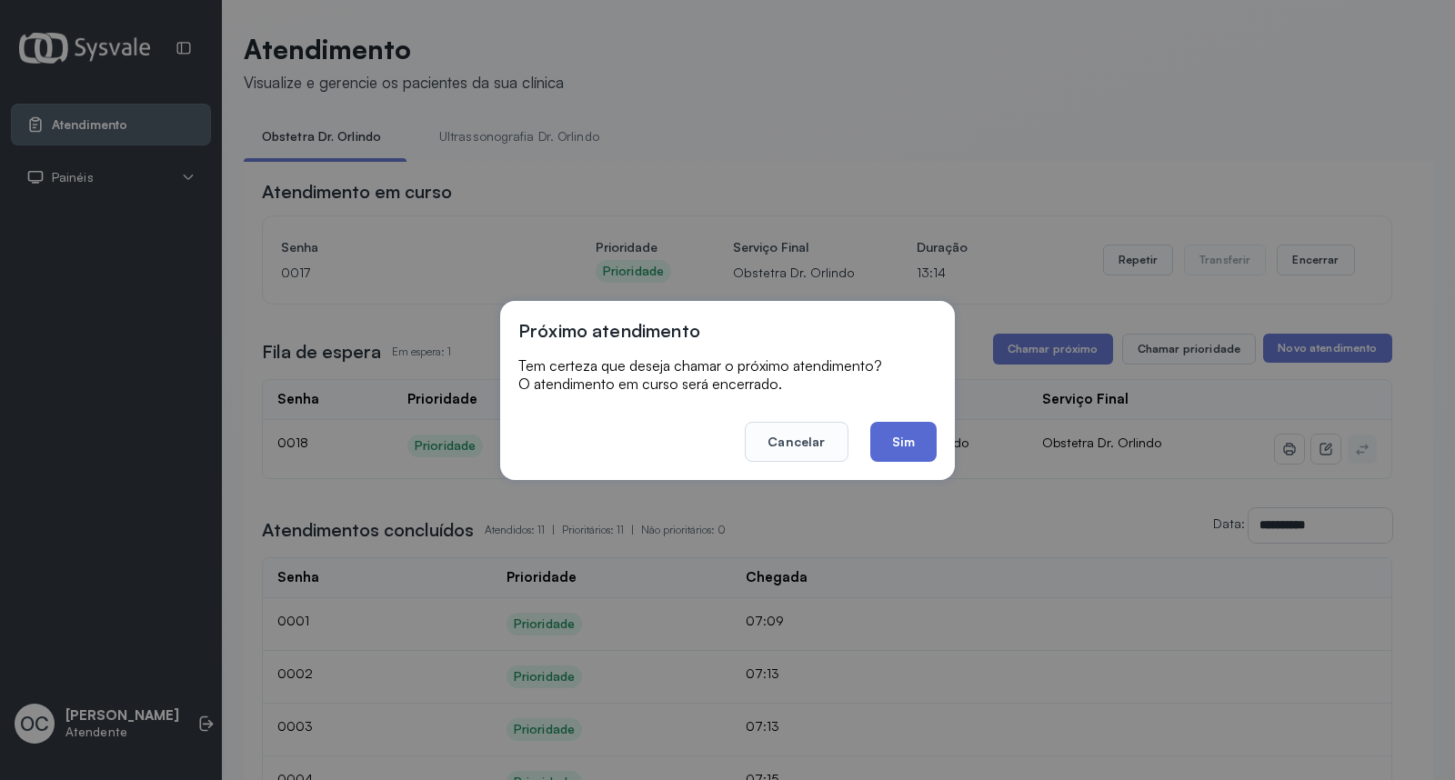
click at [897, 450] on button "Sim" at bounding box center [903, 442] width 66 height 40
